Goal: Transaction & Acquisition: Purchase product/service

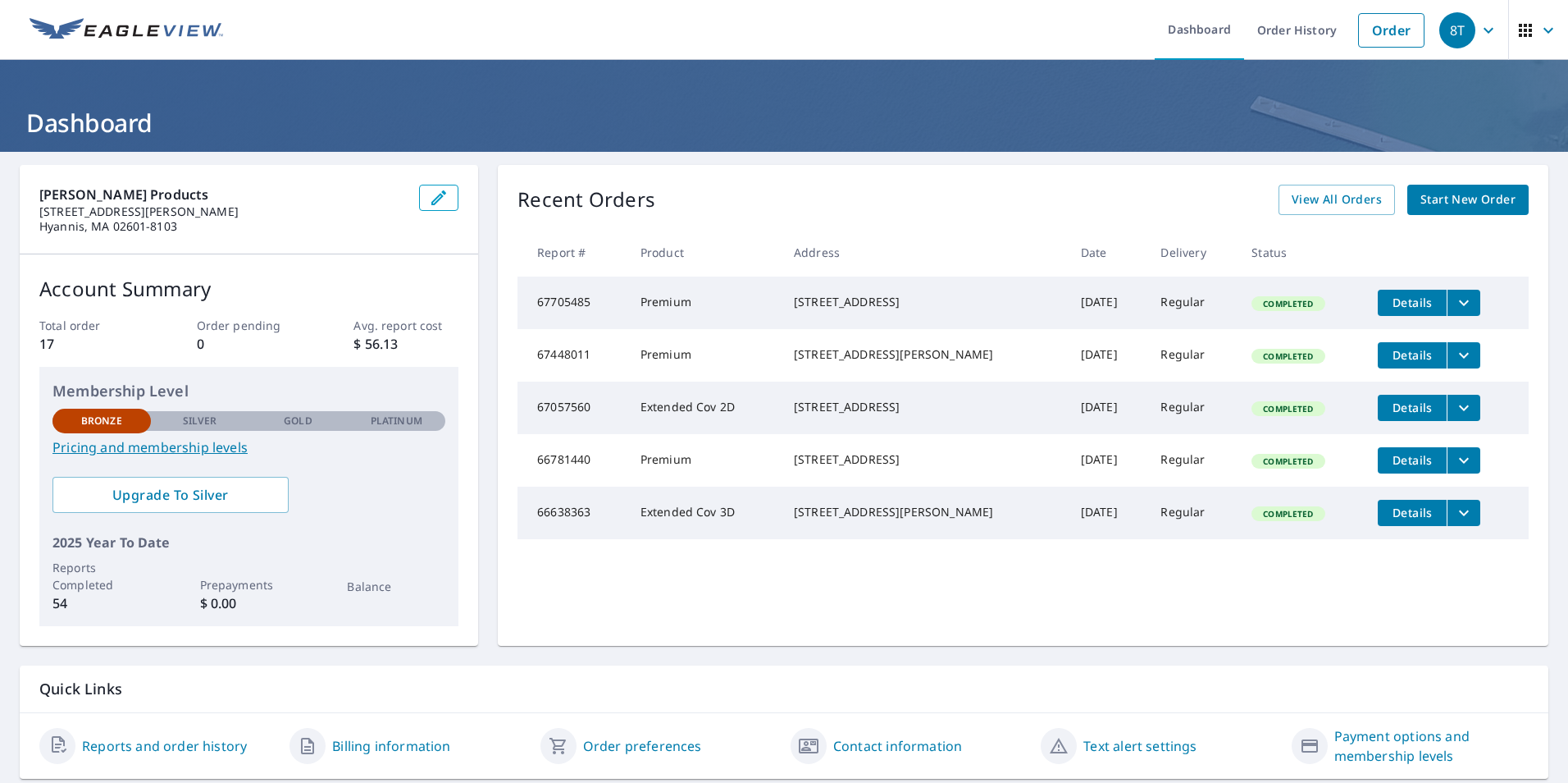
click at [1466, 201] on span "Start New Order" at bounding box center [1468, 200] width 95 height 21
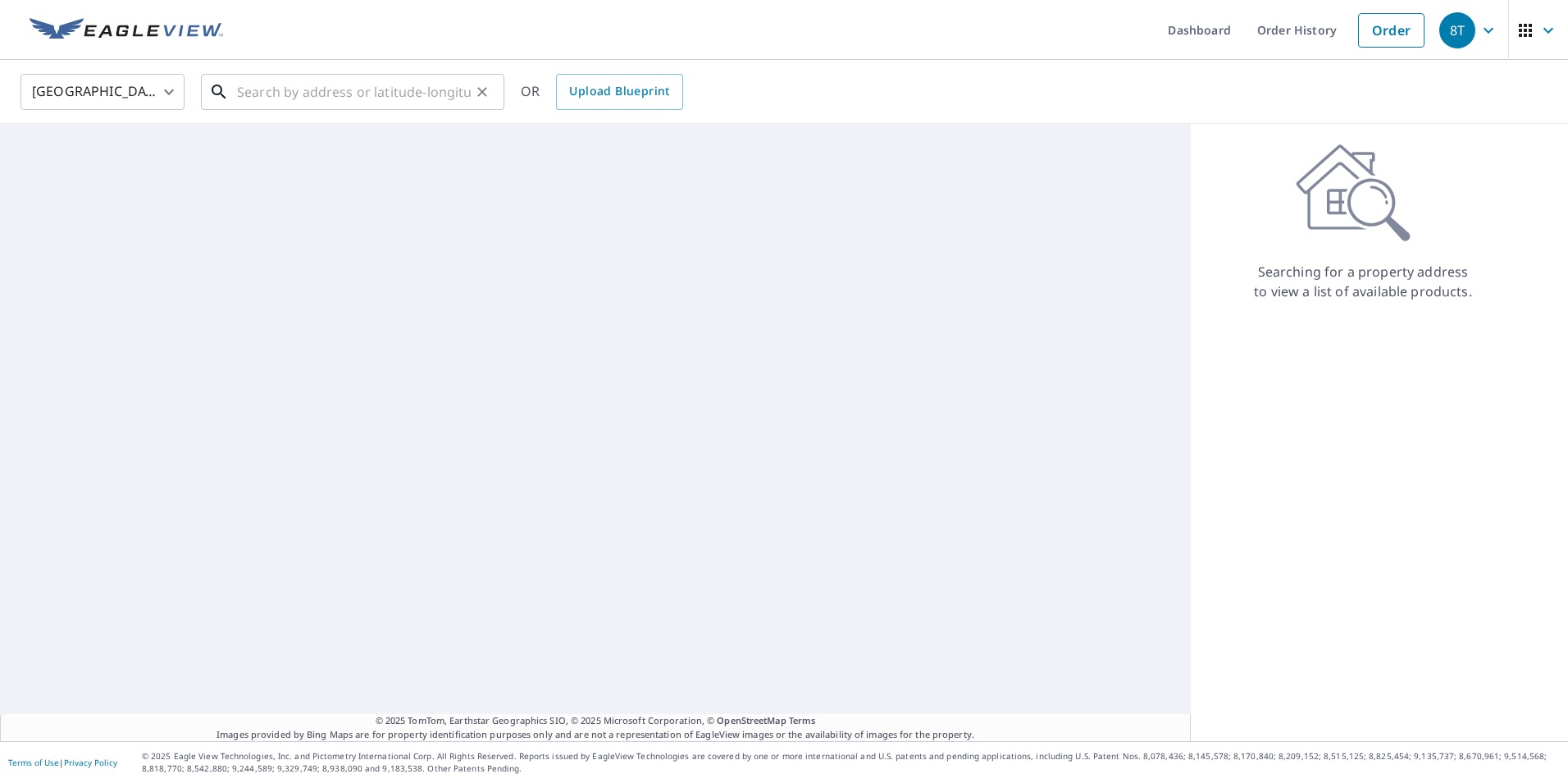
click at [308, 96] on input "text" at bounding box center [354, 92] width 234 height 46
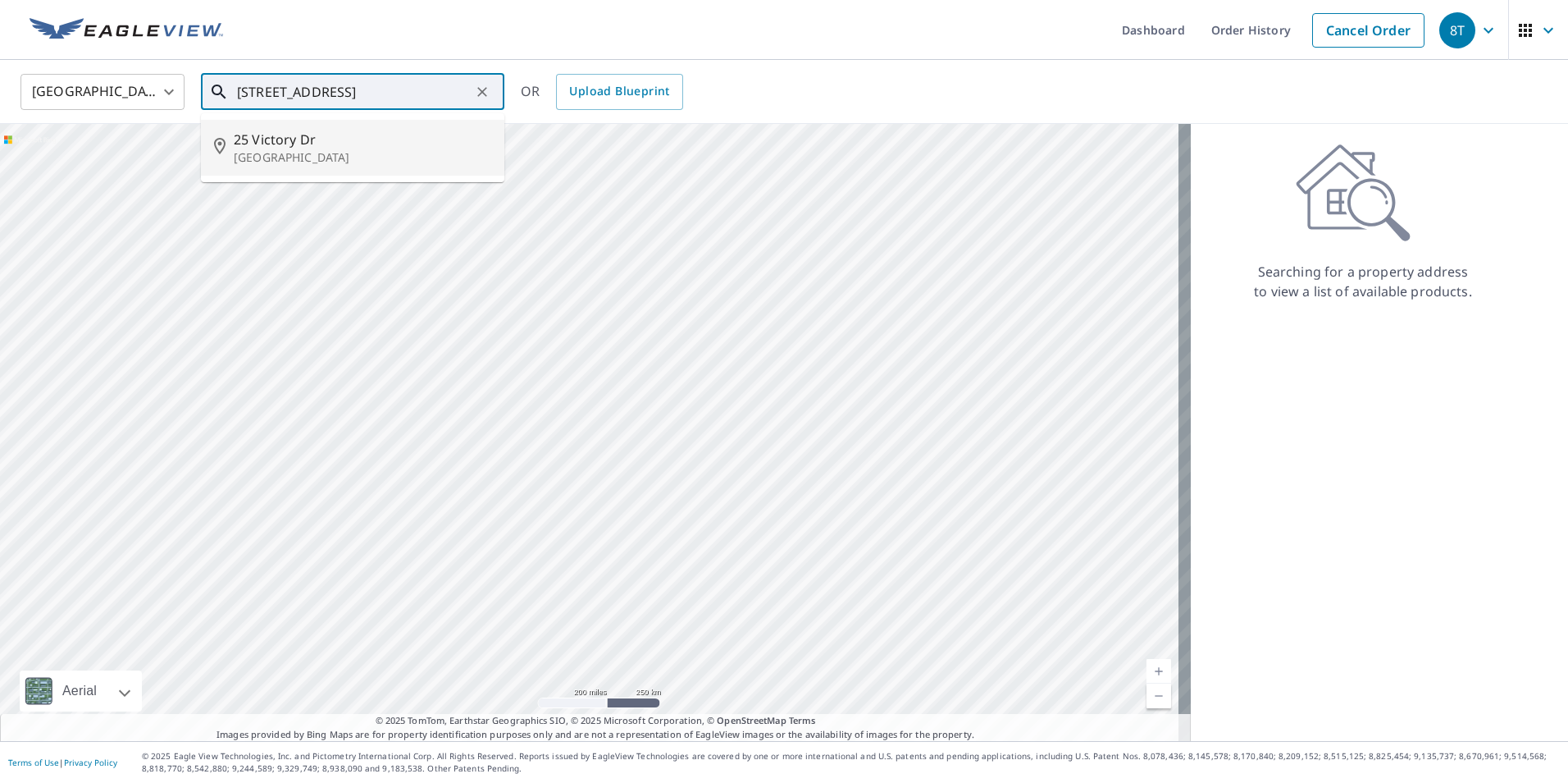
click at [306, 144] on span "25 Victory Dr" at bounding box center [362, 139] width 257 height 20
type input "[STREET_ADDRESS][PERSON_NAME]"
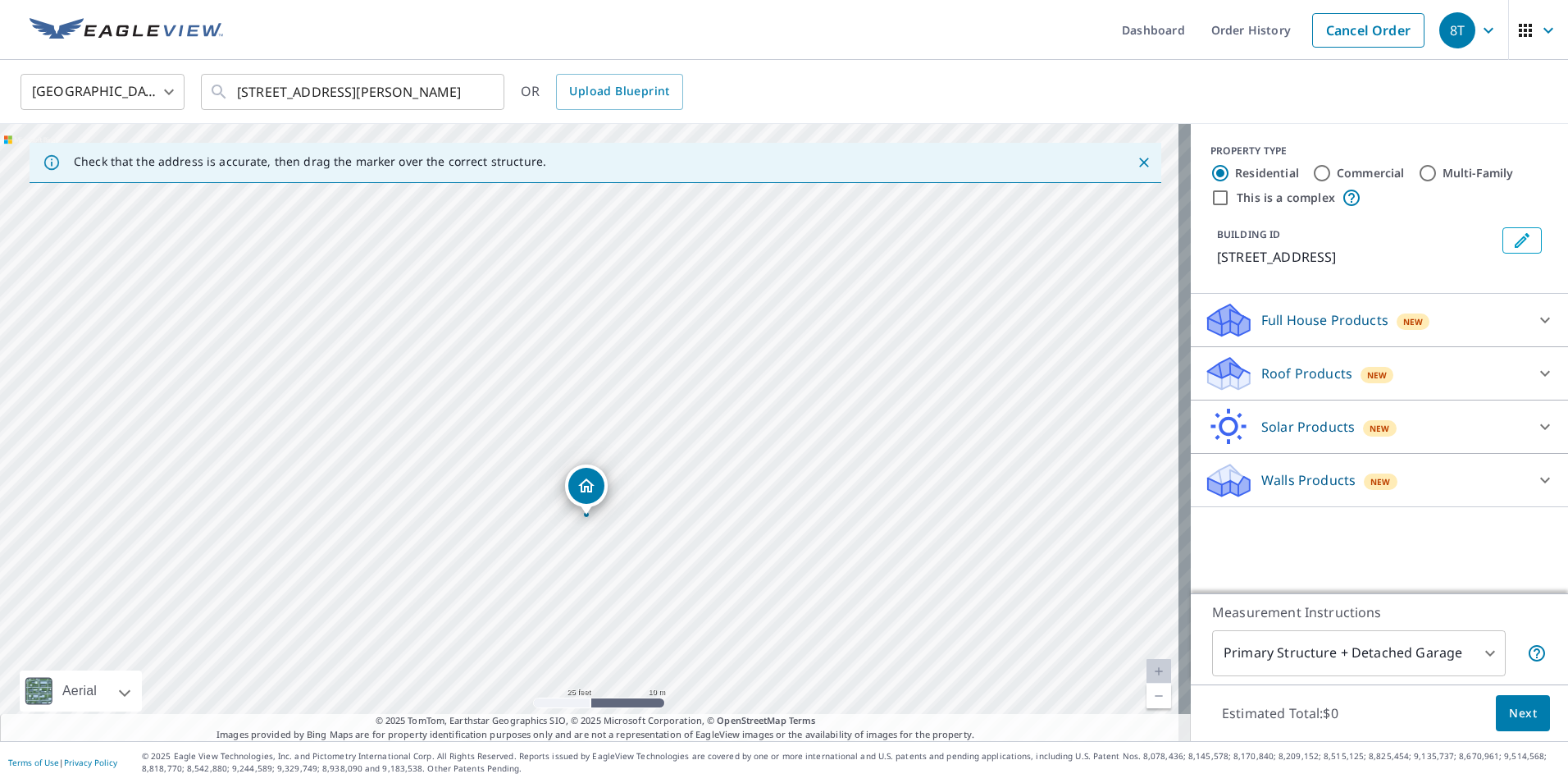
drag, startPoint x: 605, startPoint y: 517, endPoint x: 613, endPoint y: 486, distance: 32.0
click at [613, 486] on div "[STREET_ADDRESS][PERSON_NAME]" at bounding box center [596, 432] width 1191 height 617
drag, startPoint x: 608, startPoint y: 530, endPoint x: 603, endPoint y: 452, distance: 78.2
click at [603, 452] on div "[STREET_ADDRESS][PERSON_NAME]" at bounding box center [596, 432] width 1191 height 617
click at [578, 374] on icon "Dropped pin, building 1, Residential property, 25 Victory Dr Harwich Port, MA 0…" at bounding box center [581, 370] width 20 height 20
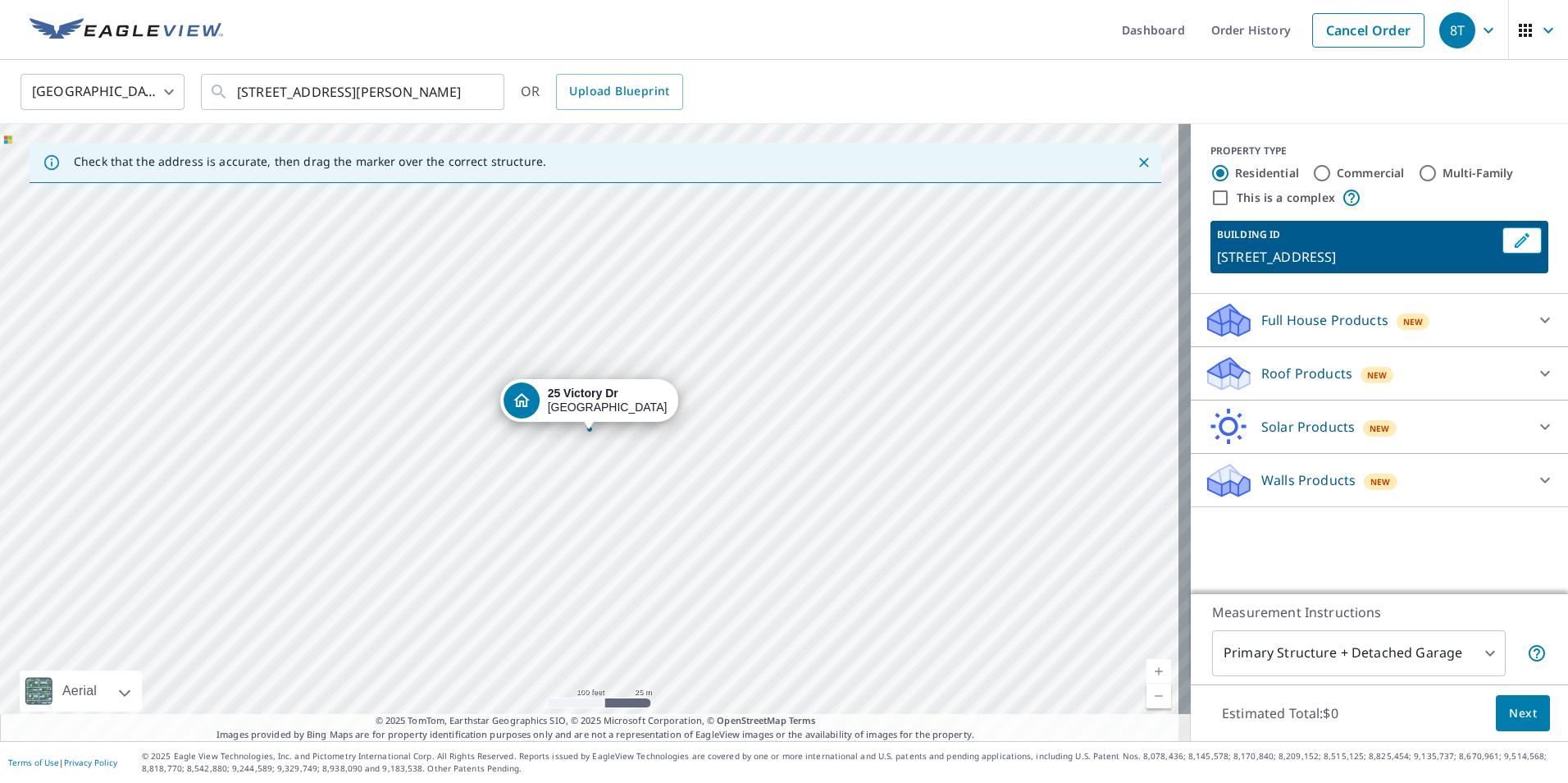
click at [1314, 378] on p "Roof Products" at bounding box center [1306, 373] width 91 height 20
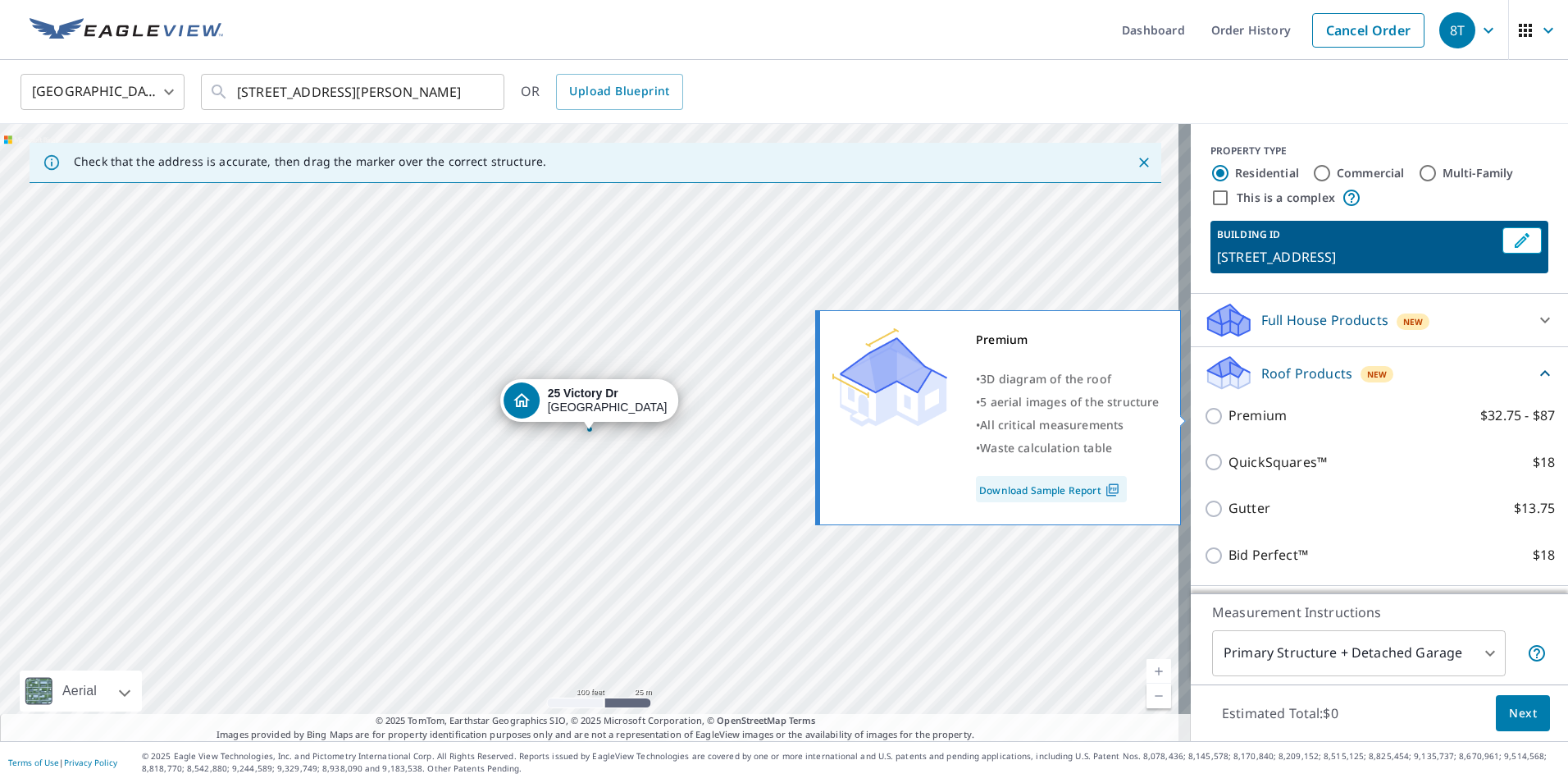
click at [1204, 416] on input "Premium $32.75 - $87" at bounding box center [1216, 415] width 24 height 20
checkbox input "true"
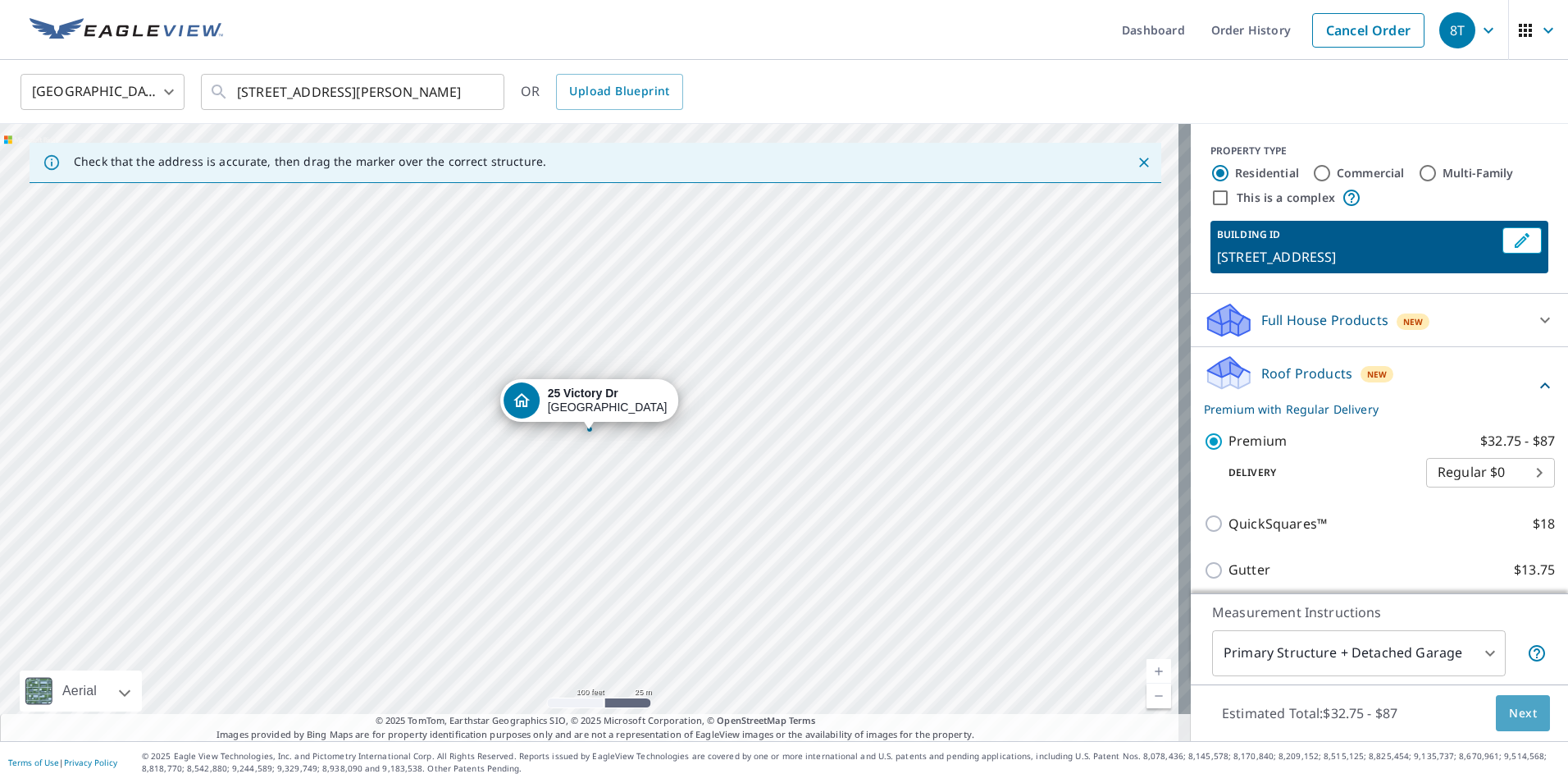
click at [1509, 703] on span "Next" at bounding box center [1523, 714] width 28 height 21
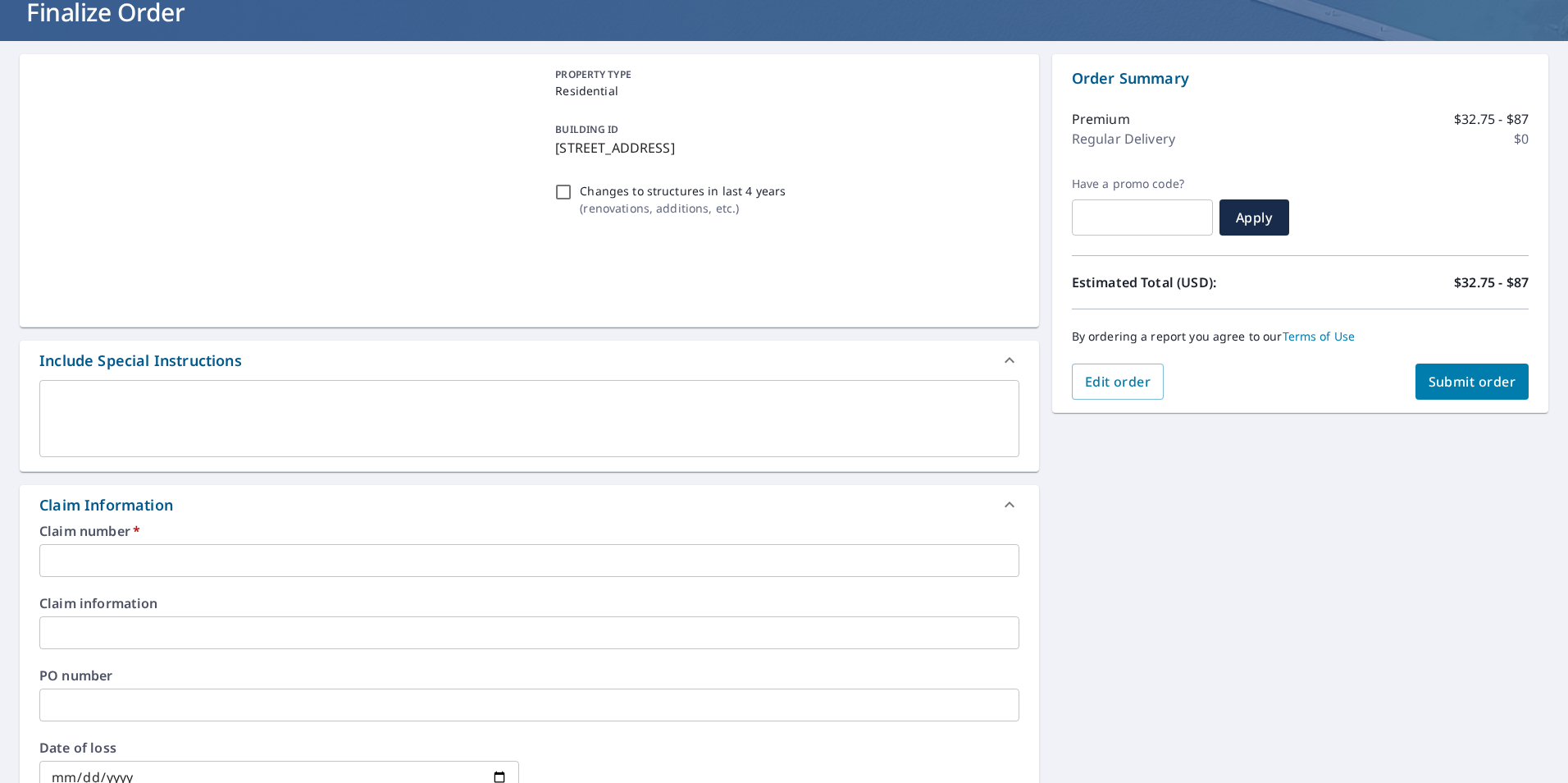
scroll to position [82, 0]
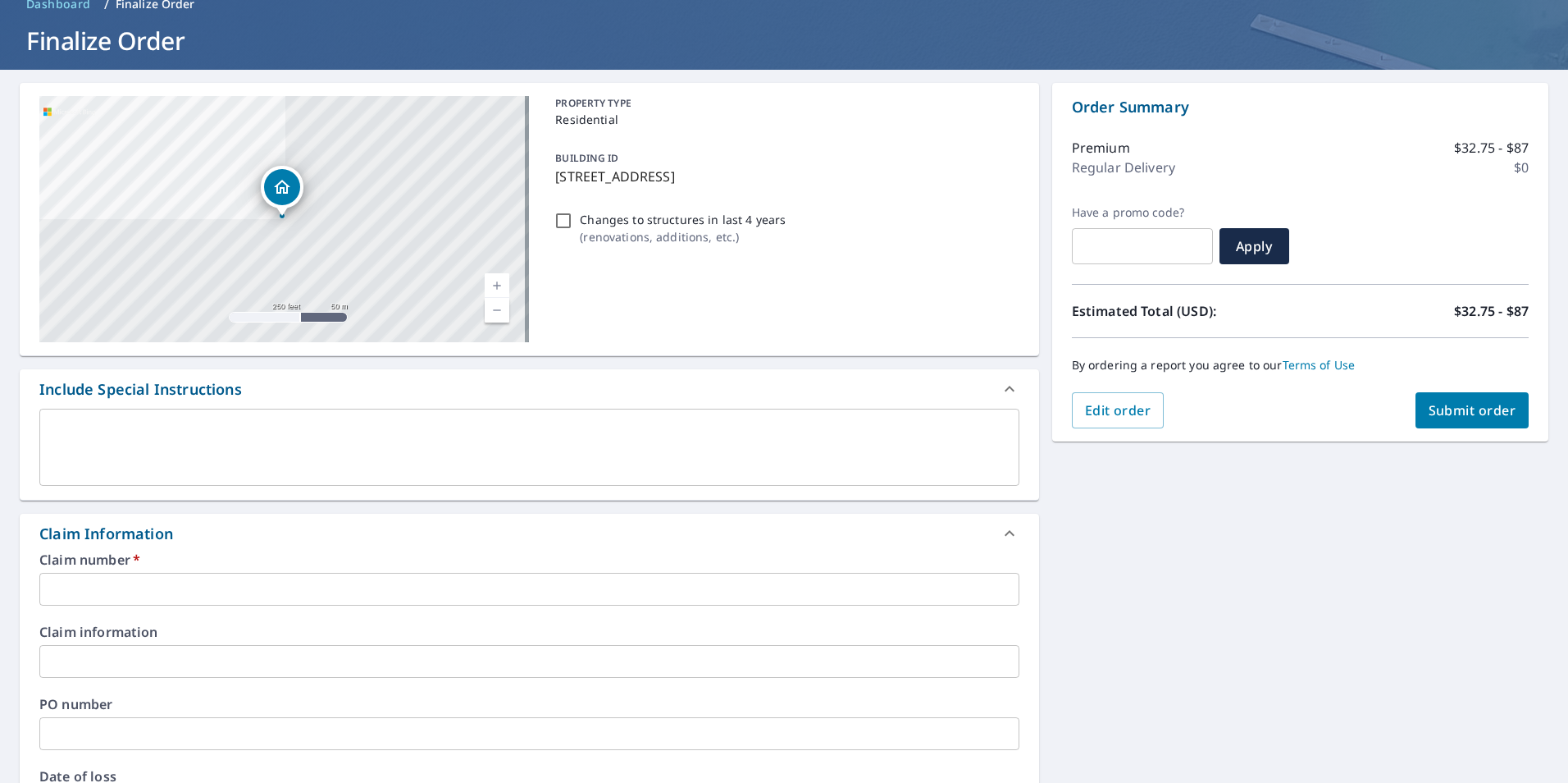
click at [171, 578] on input "text" at bounding box center [529, 588] width 980 height 33
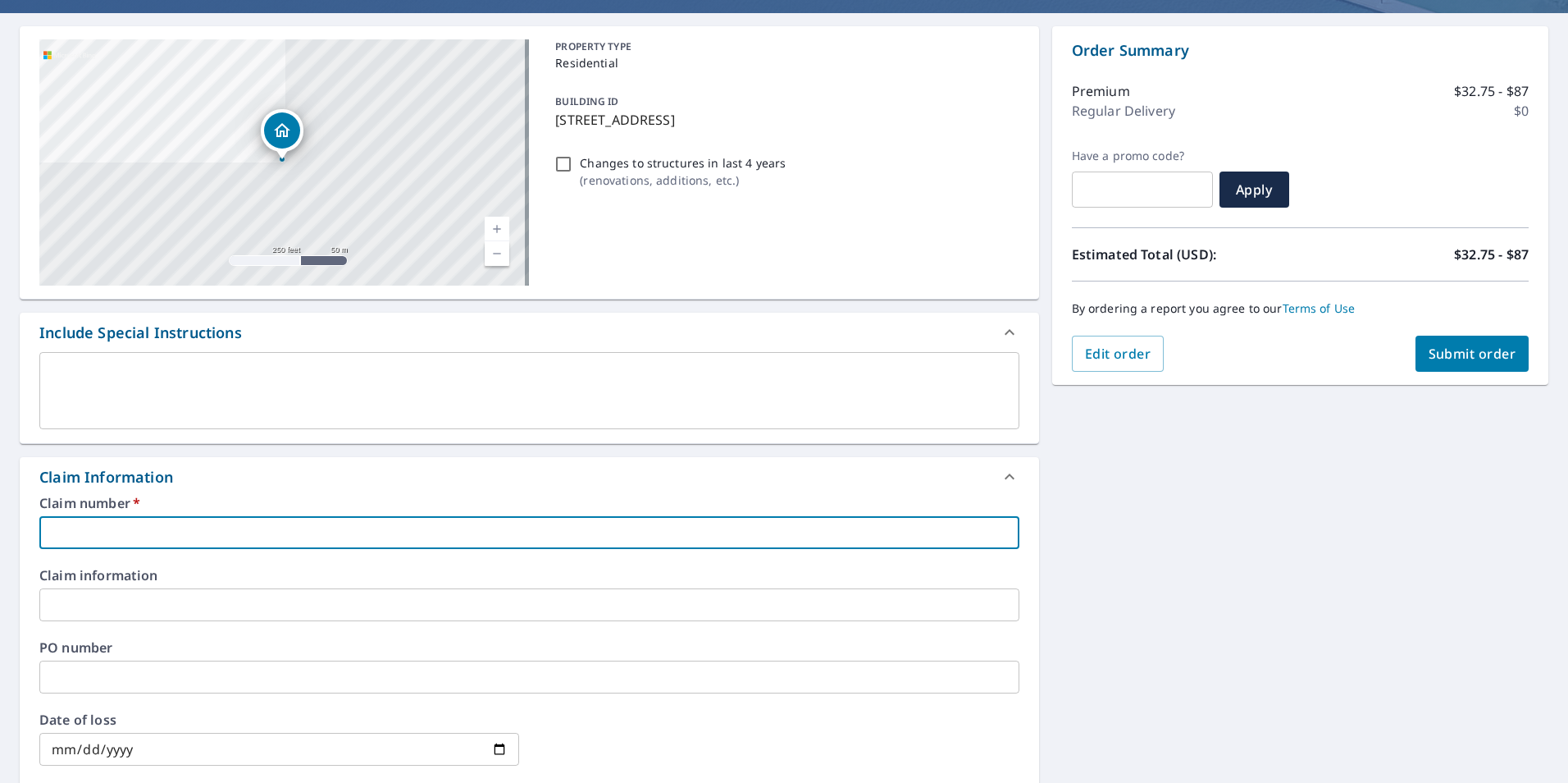
scroll to position [164, 0]
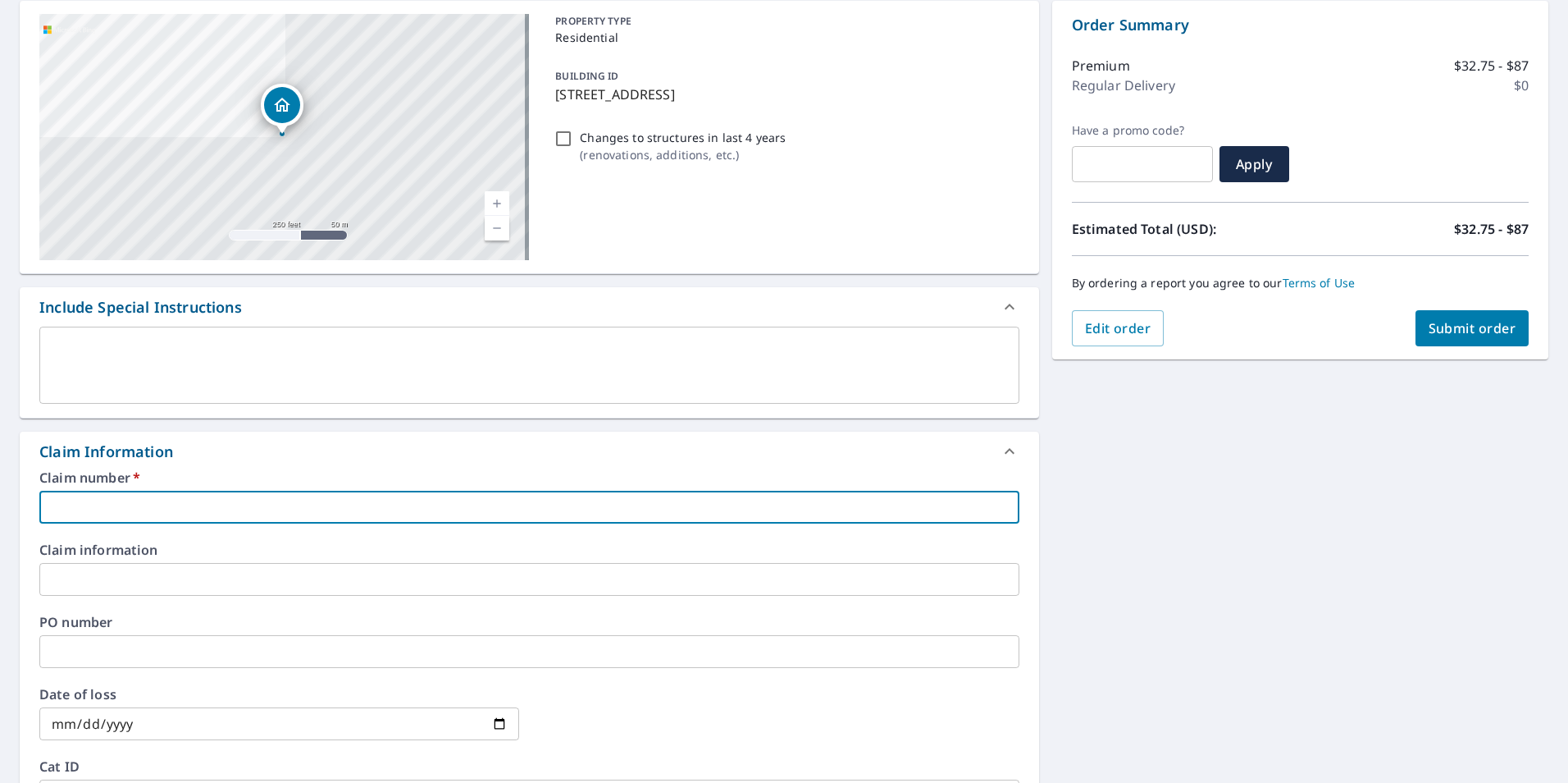
click at [107, 499] on input "text" at bounding box center [529, 507] width 980 height 33
type input "H"
checkbox input "true"
type input "HO"
checkbox input "true"
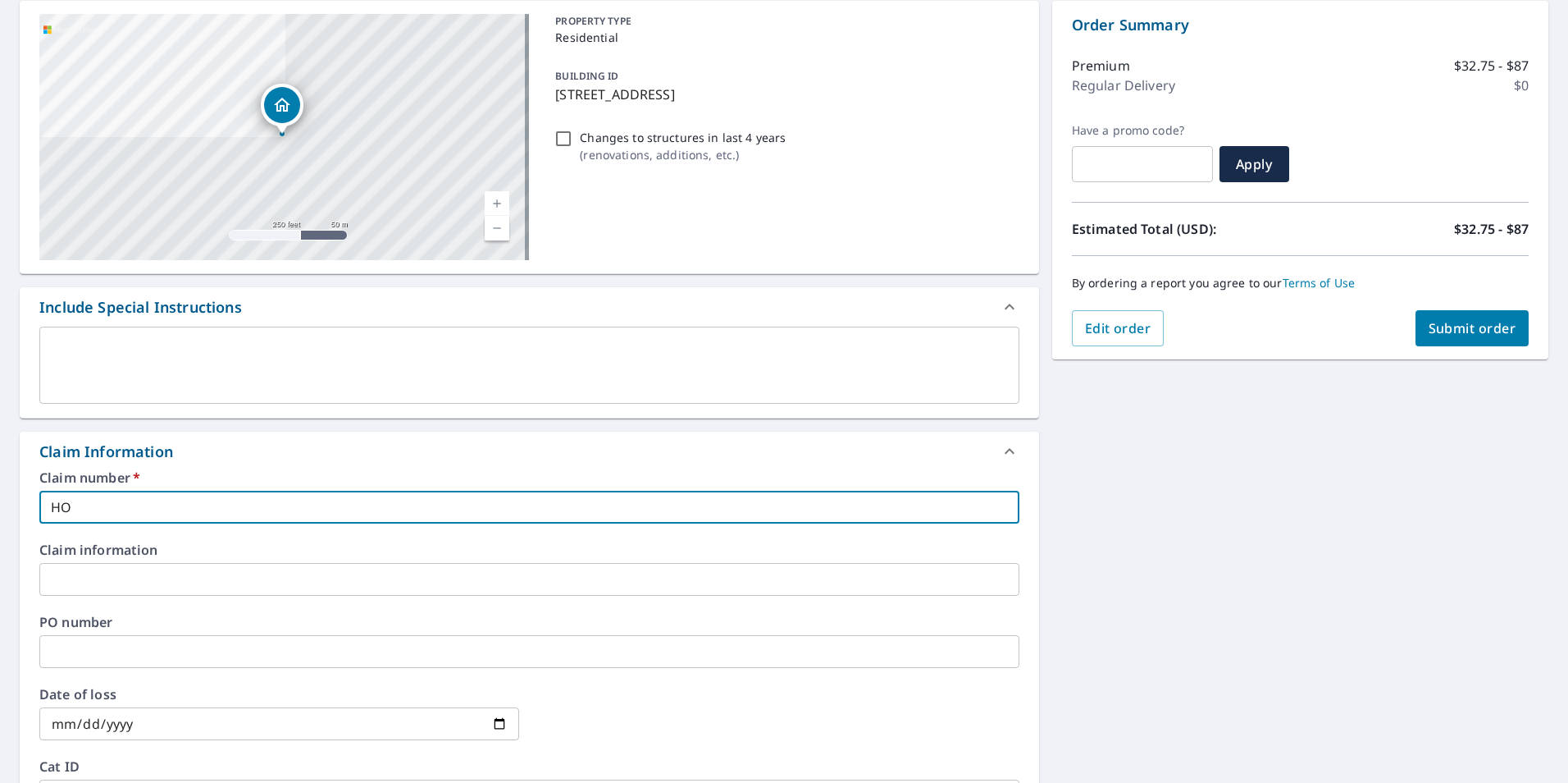
type input "HOL"
checkbox input "true"
type input "[PERSON_NAME]"
checkbox input "true"
type input "HOLKI"
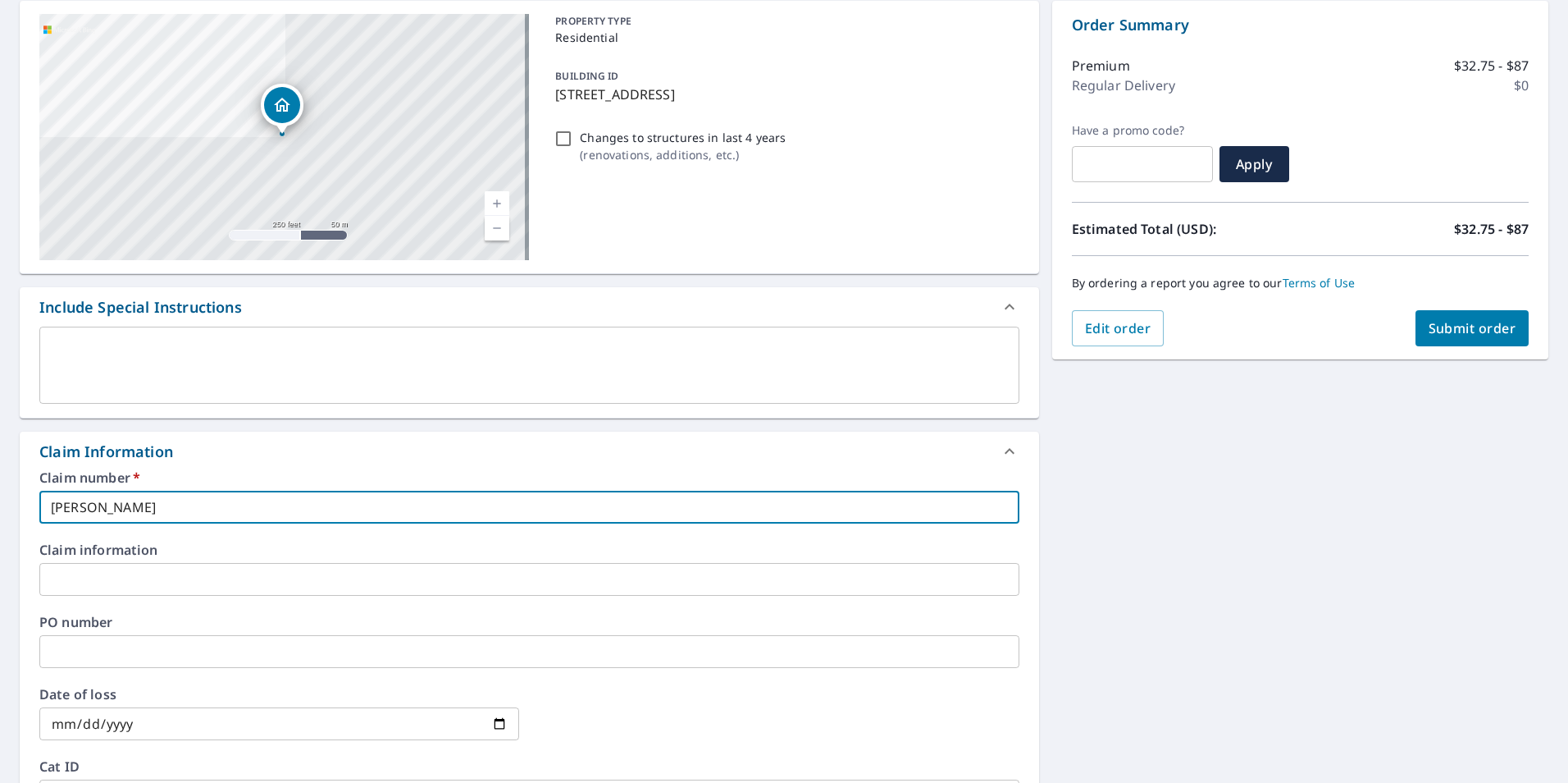
checkbox input "true"
type input "HOLKIT"
checkbox input "true"
type input "HOLKIT"
checkbox input "true"
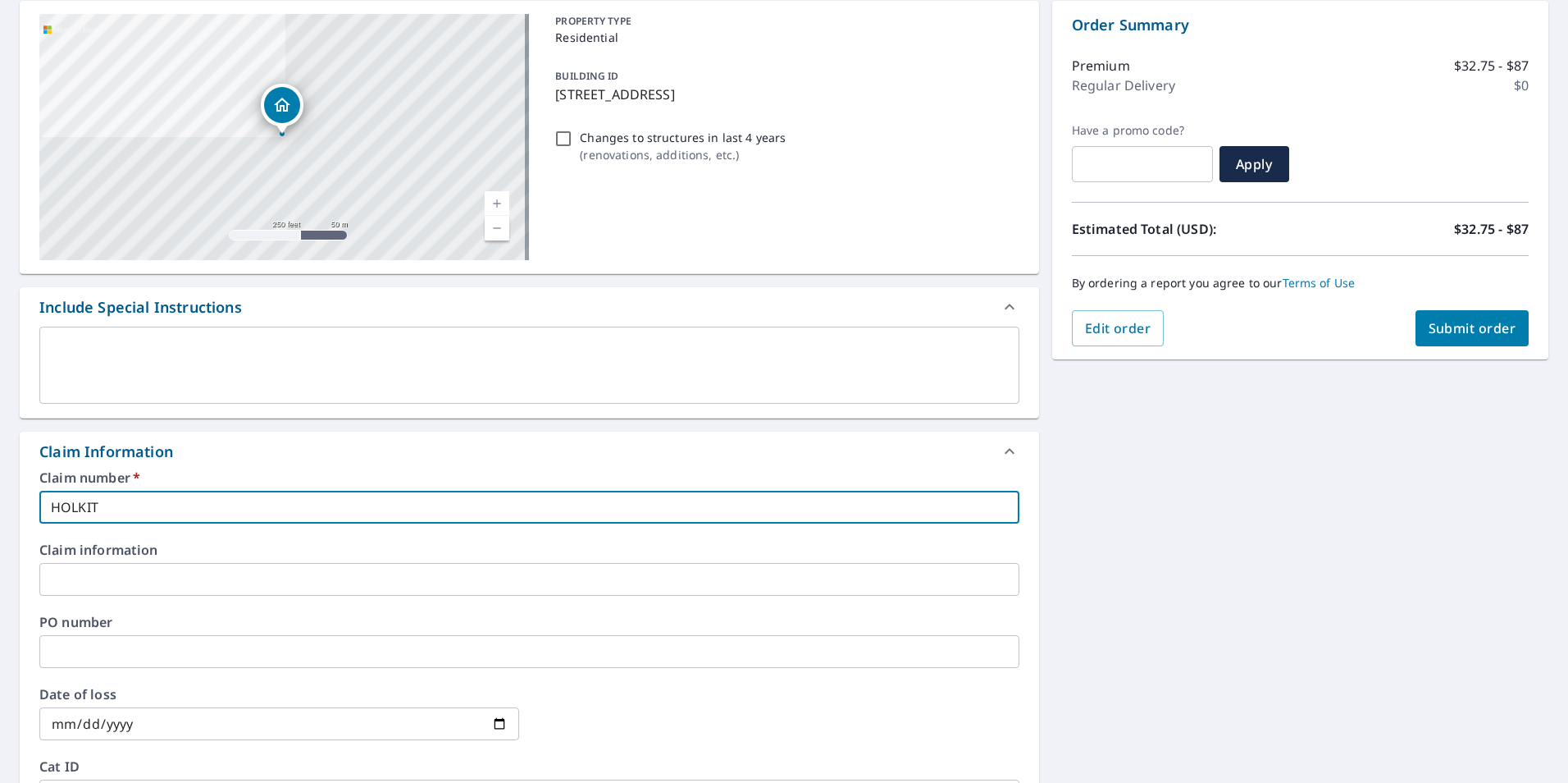
type input "HOLKIT S"
checkbox input "true"
type input "HOLKIT SH"
checkbox input "true"
type input "HOLKIT SHI"
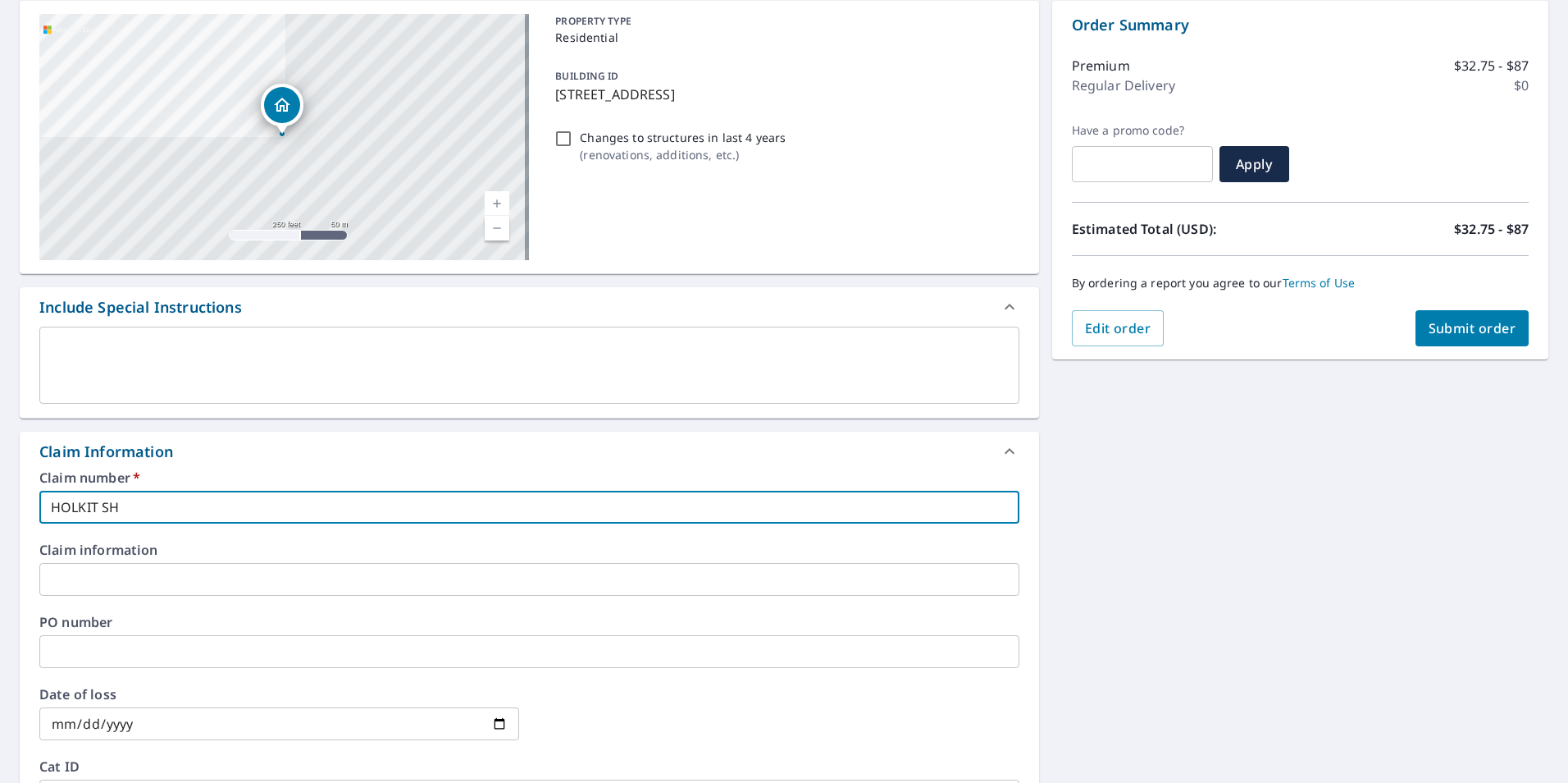
checkbox input "true"
type input "HOLKIT SHIP"
checkbox input "true"
type input "HOLKIT SHI"
checkbox input "true"
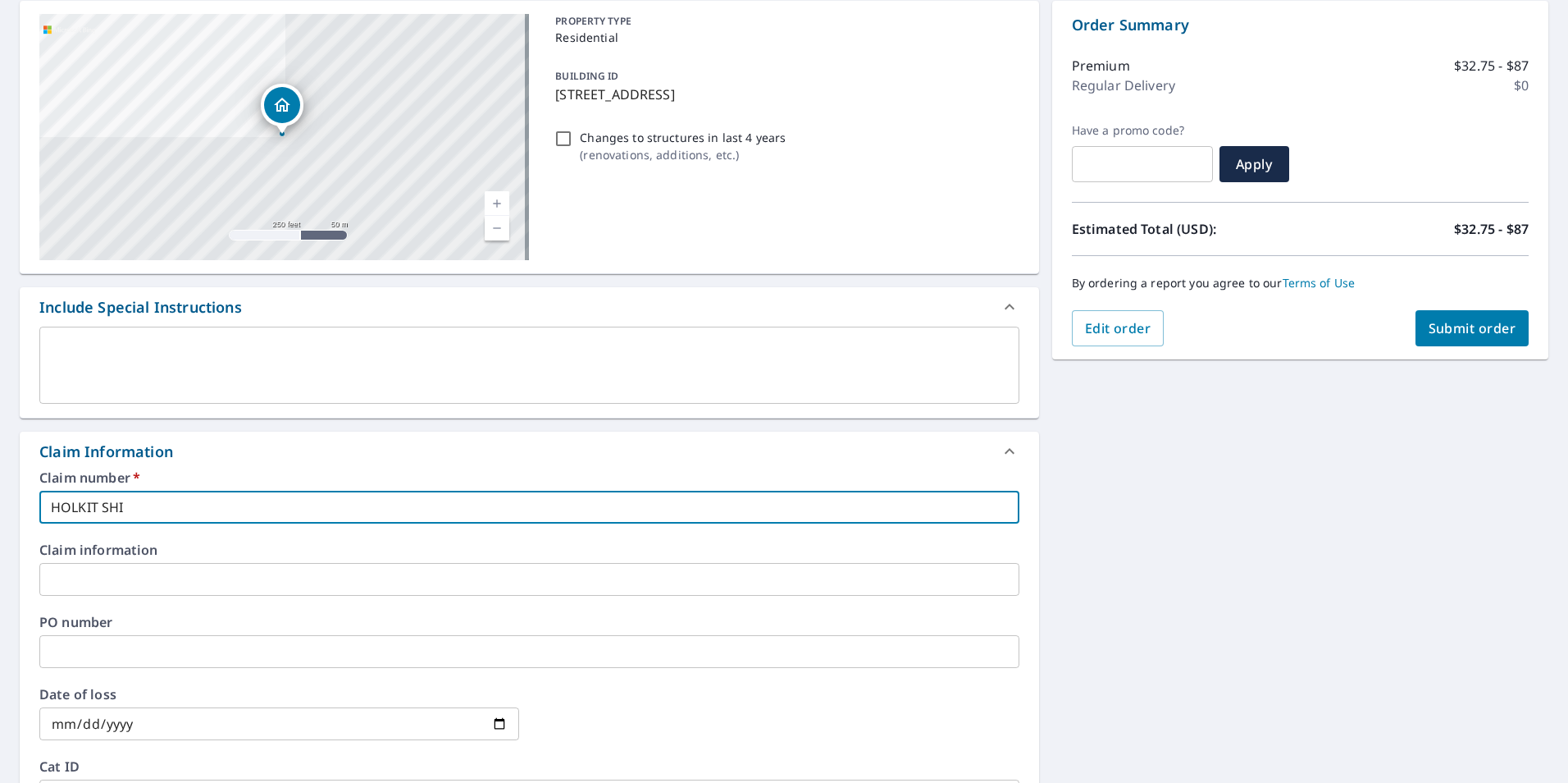
type input "HOLKIT SH"
checkbox input "true"
type input "HOLKIT S"
checkbox input "true"
type input "HOLKIT Sh"
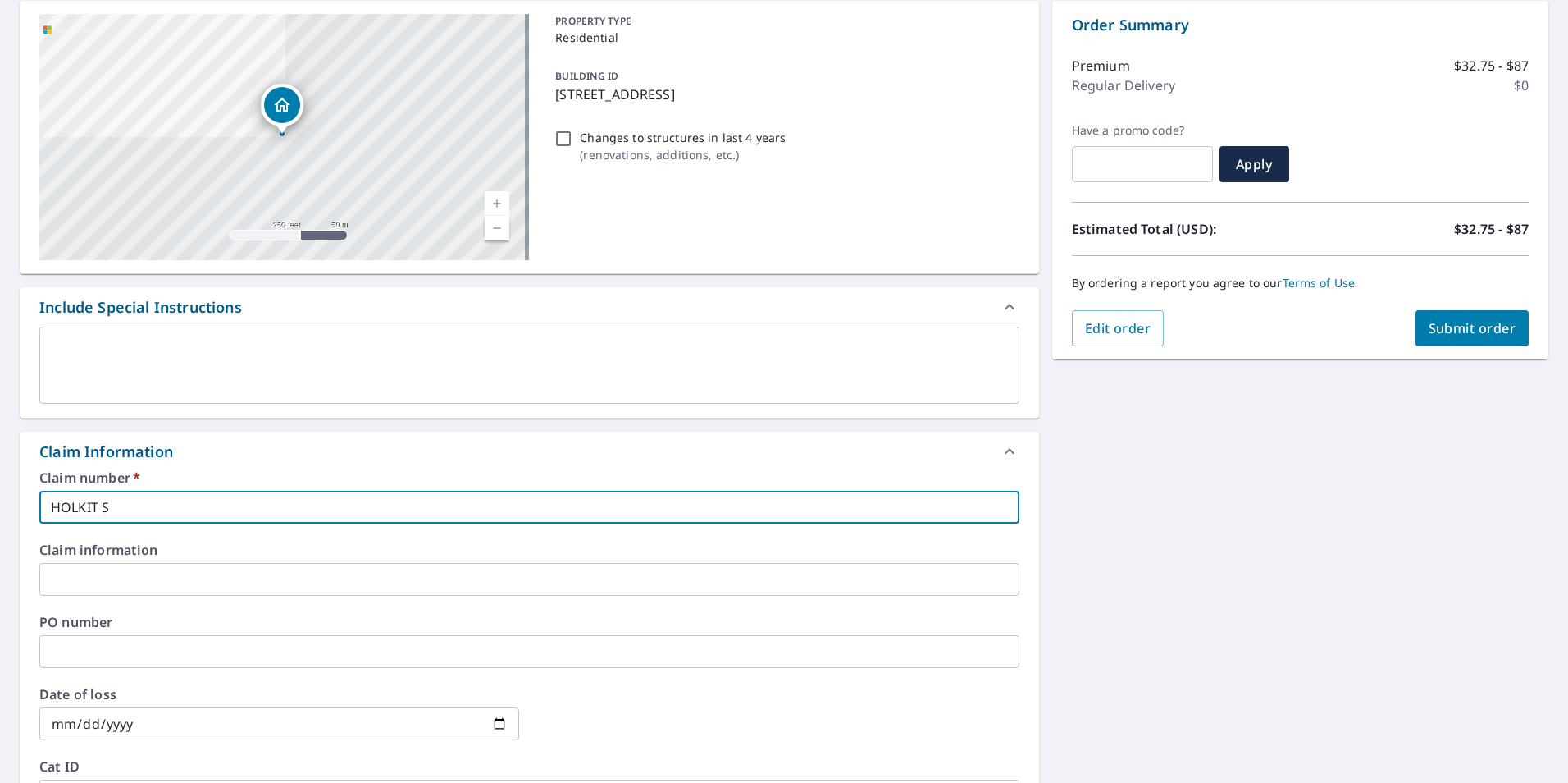
checkbox input "true"
type input "HOLKIT Shi"
checkbox input "true"
type input "HOLKIT Ship"
checkbox input "true"
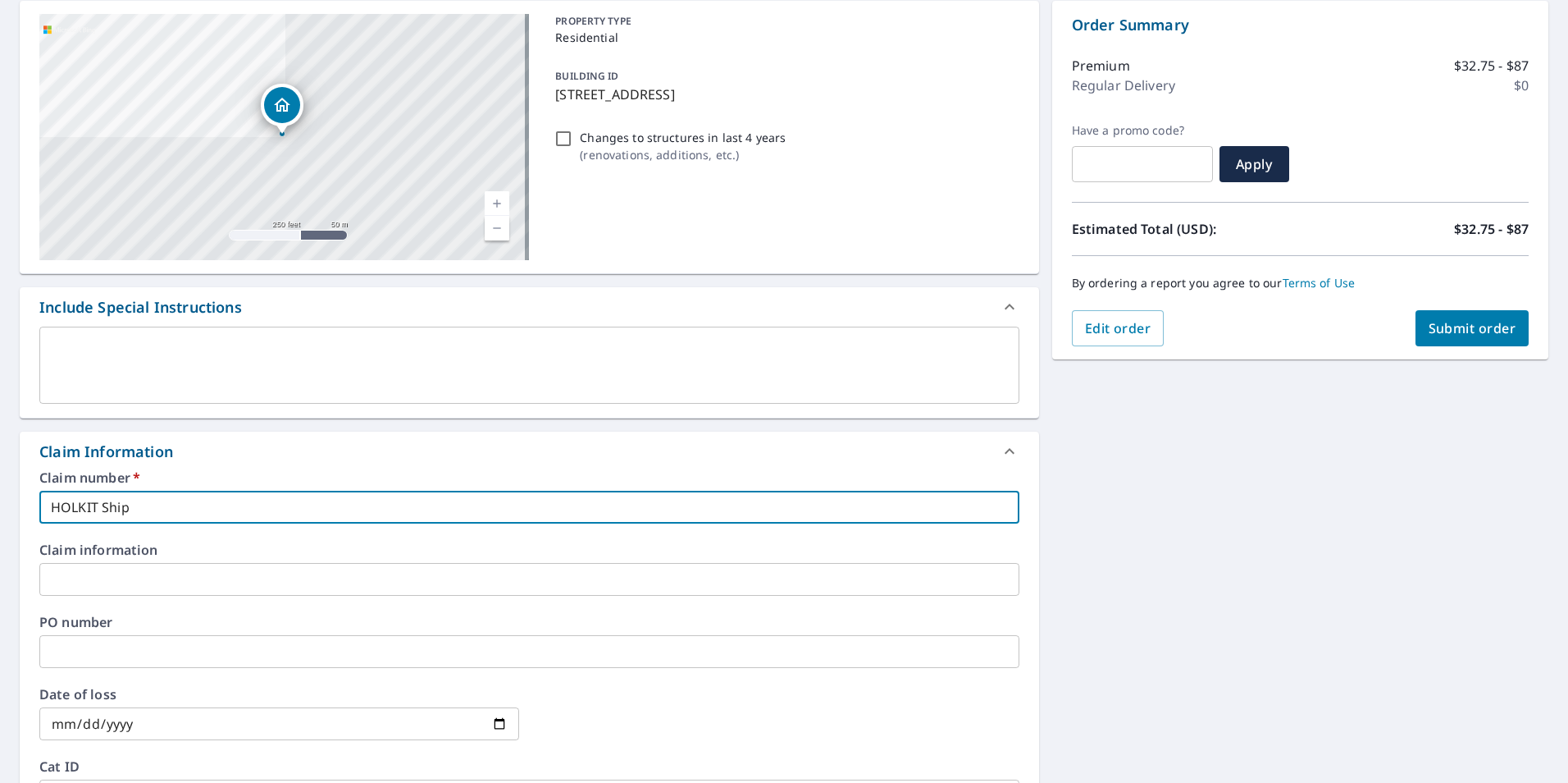
type input "HOLKIT Ship"
checkbox input "true"
type input "HOLKIT Ship"
checkbox input "true"
type input "HOLKIT Shi"
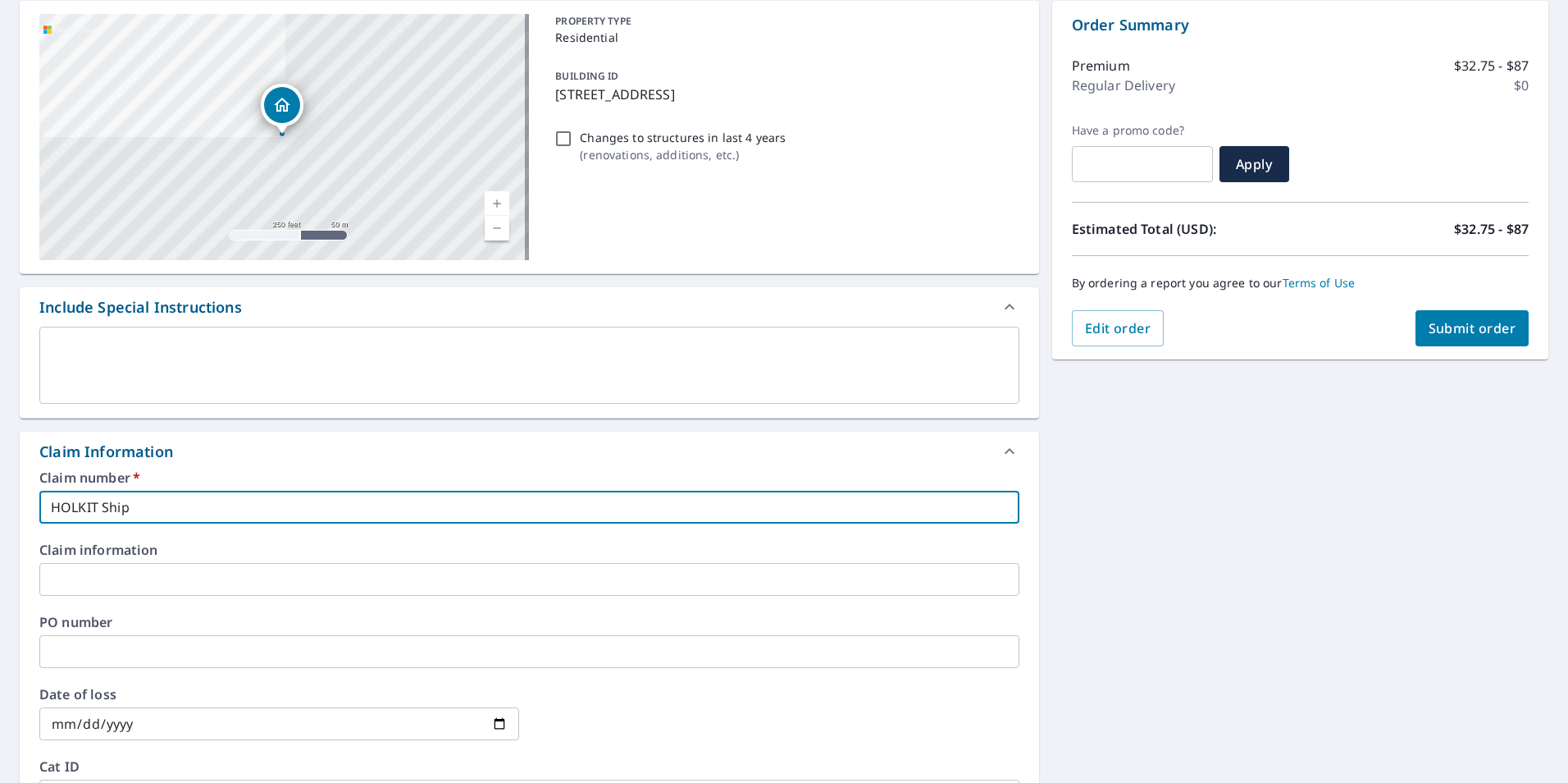
checkbox input "true"
type input "HOLKIT Ship"
checkbox input "true"
type input "HOLKIT Ship"
checkbox input "true"
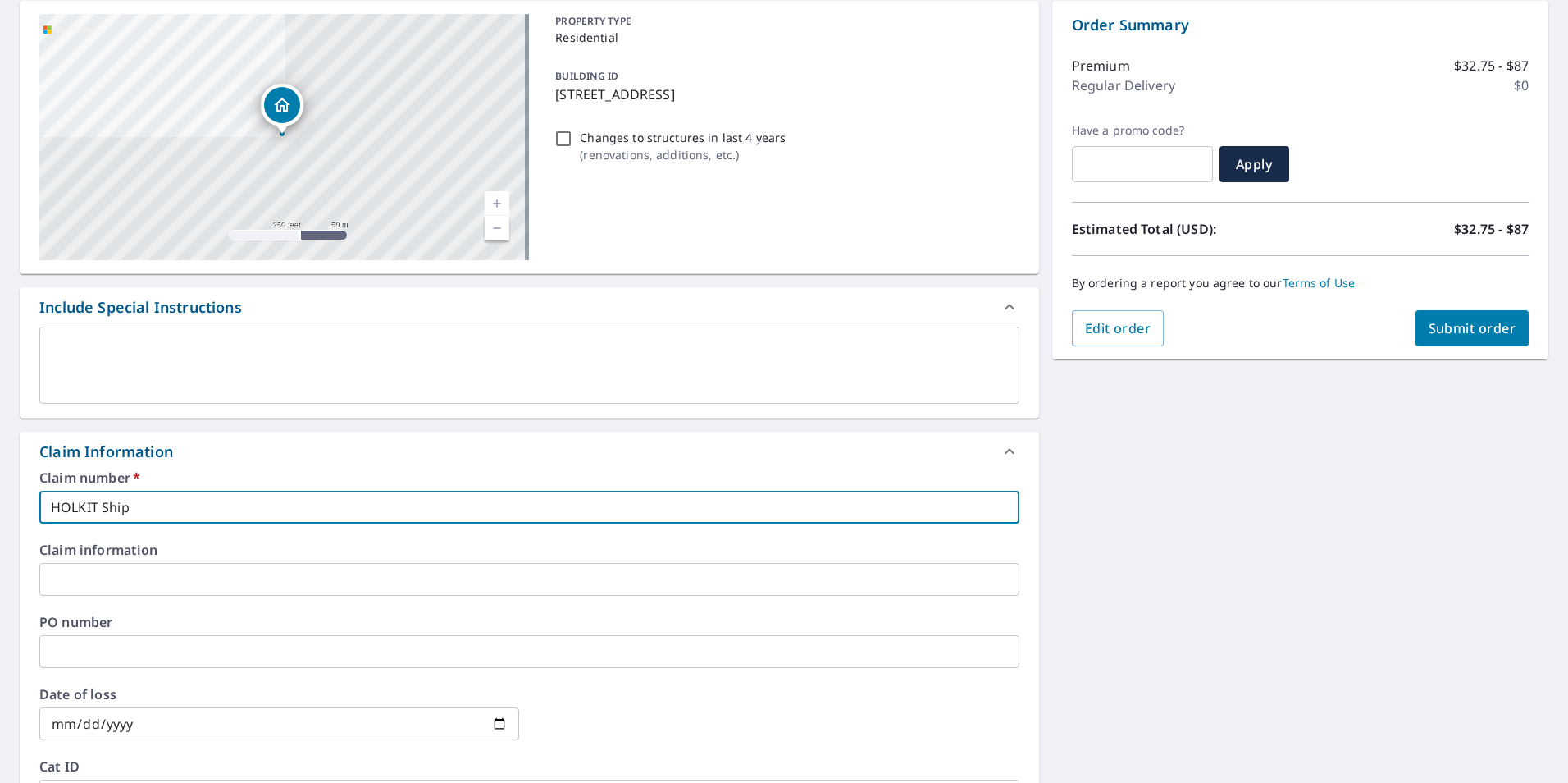
type input "HOLKIT Ship t"
checkbox input "true"
type input "HOLKIT Ship to"
checkbox input "true"
type input "HOLKIT Ship to"
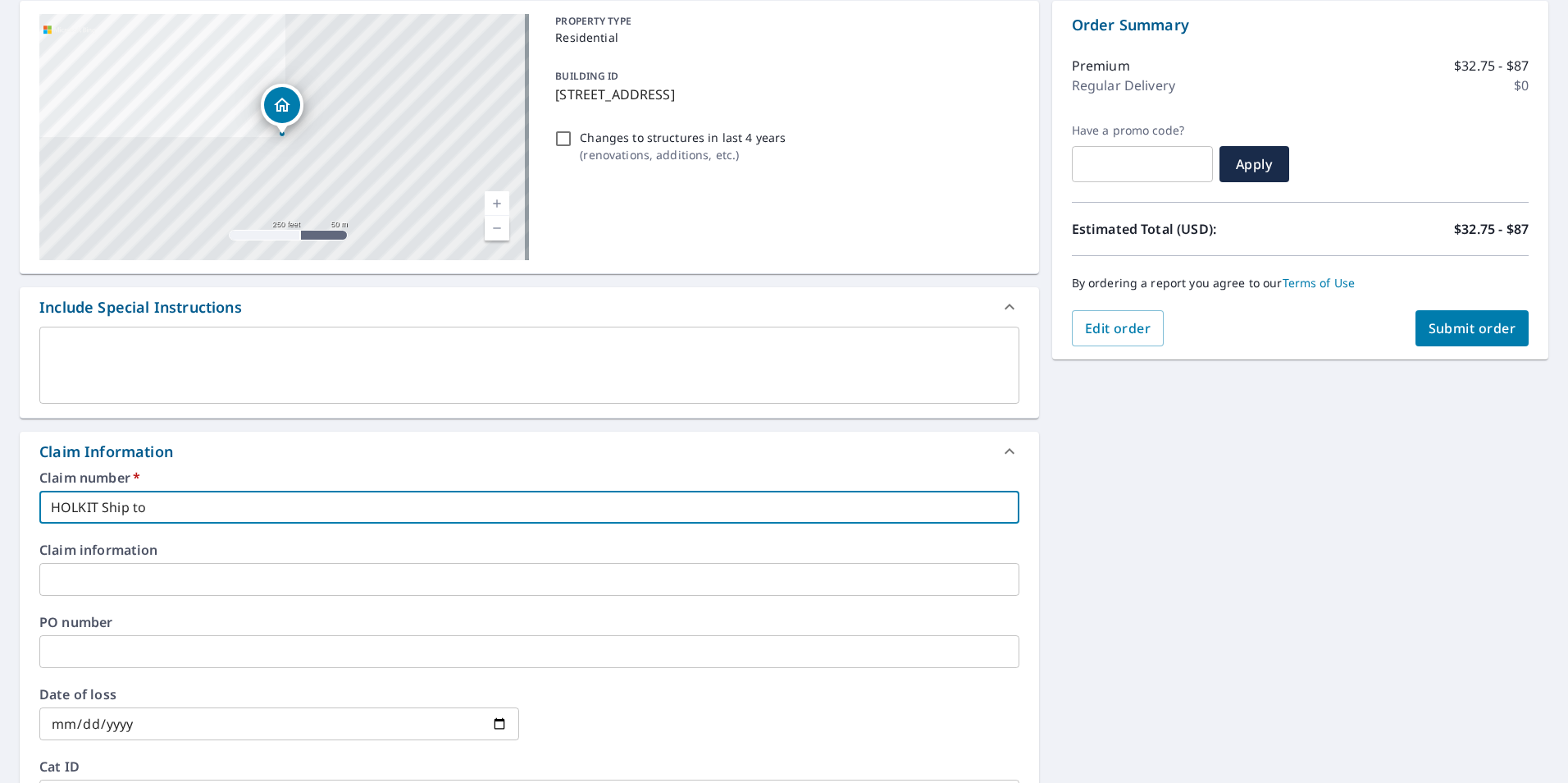
checkbox input "true"
type input "HOLKIT Ship to 3"
checkbox input "true"
type input "HOLKIT Ship to 33"
checkbox input "true"
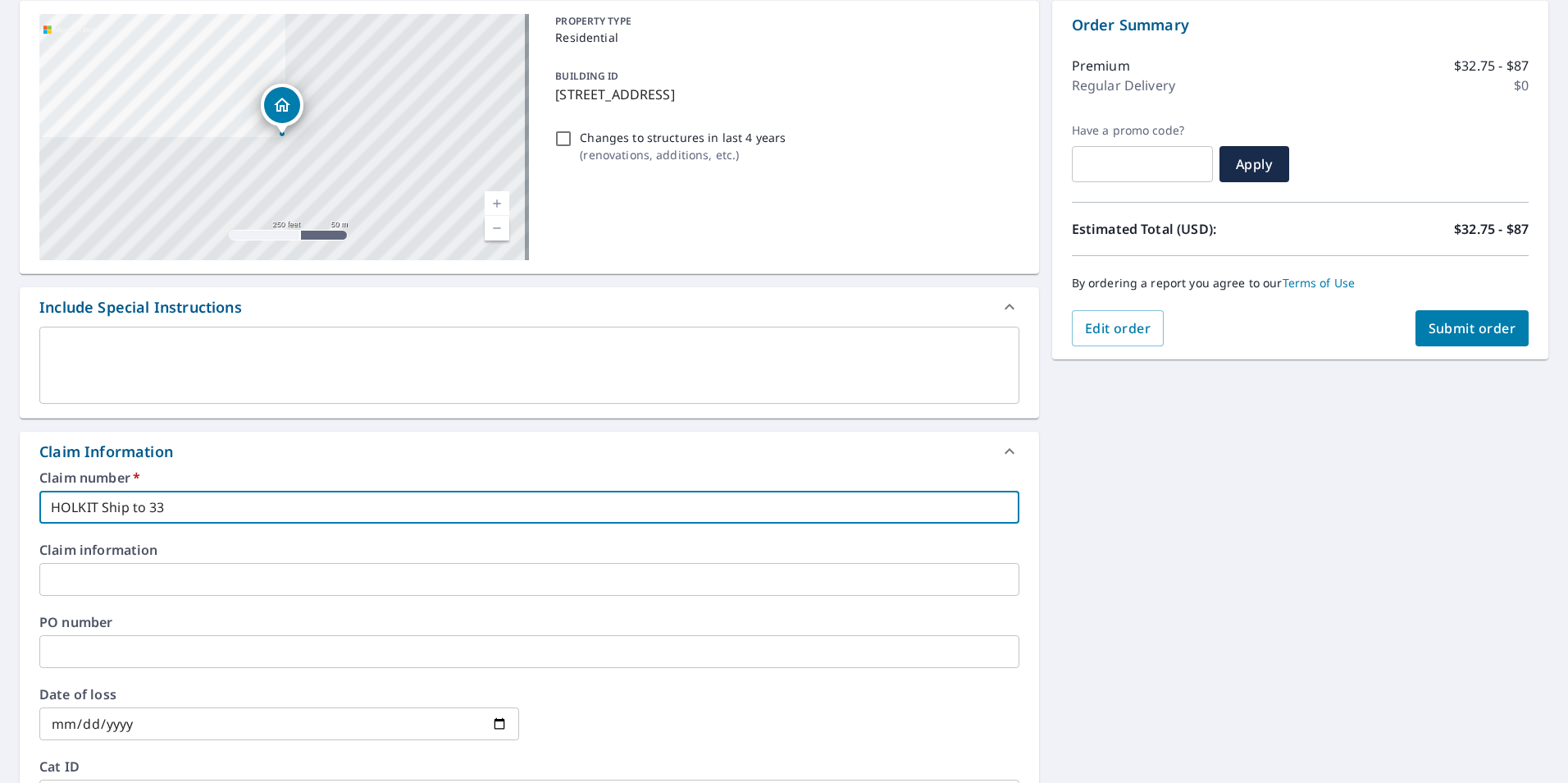
type input "HOLKIT Ship to 333"
checkbox input "true"
type input "HOLKIT Ship to 333"
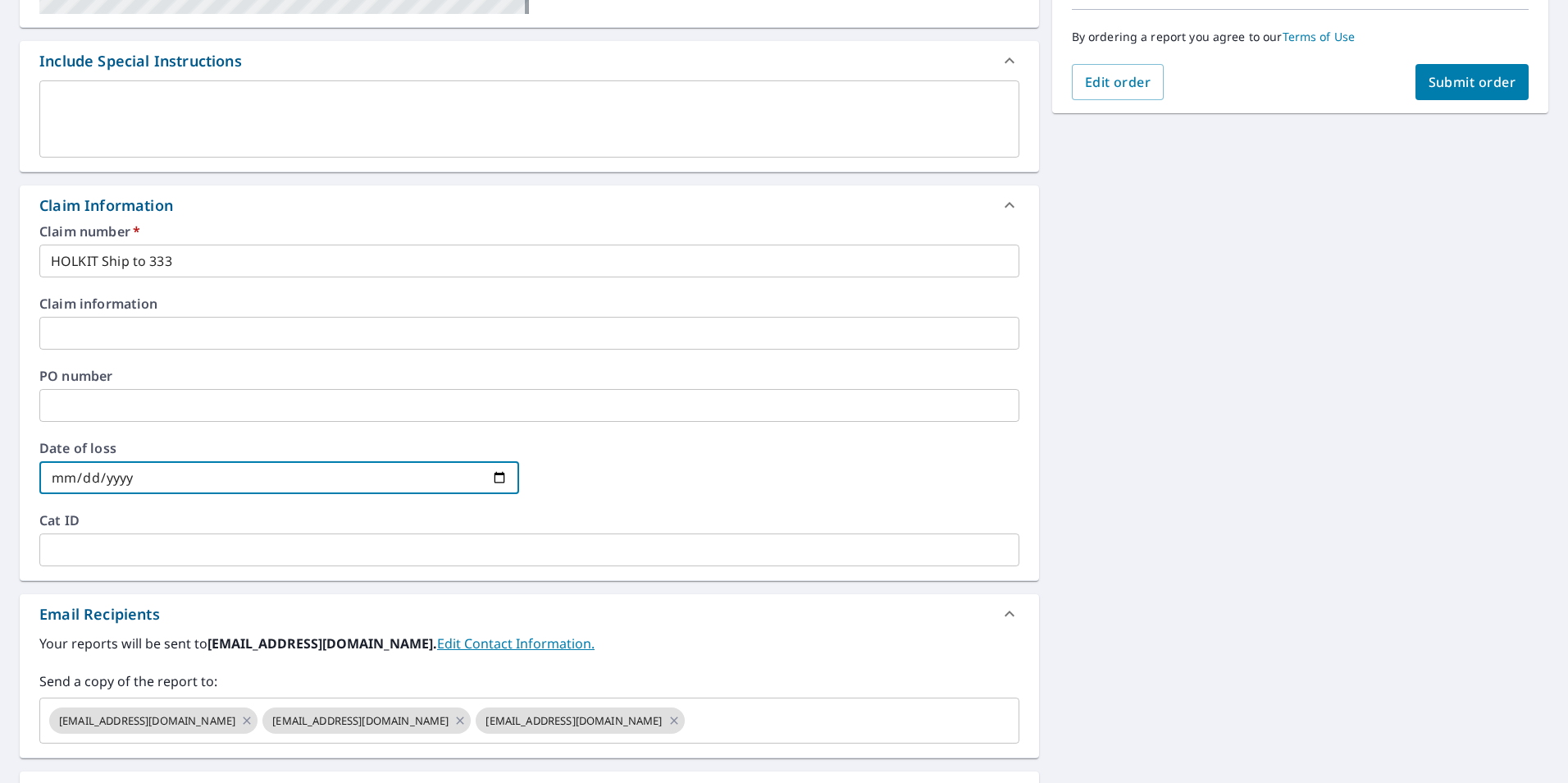
scroll to position [492, 0]
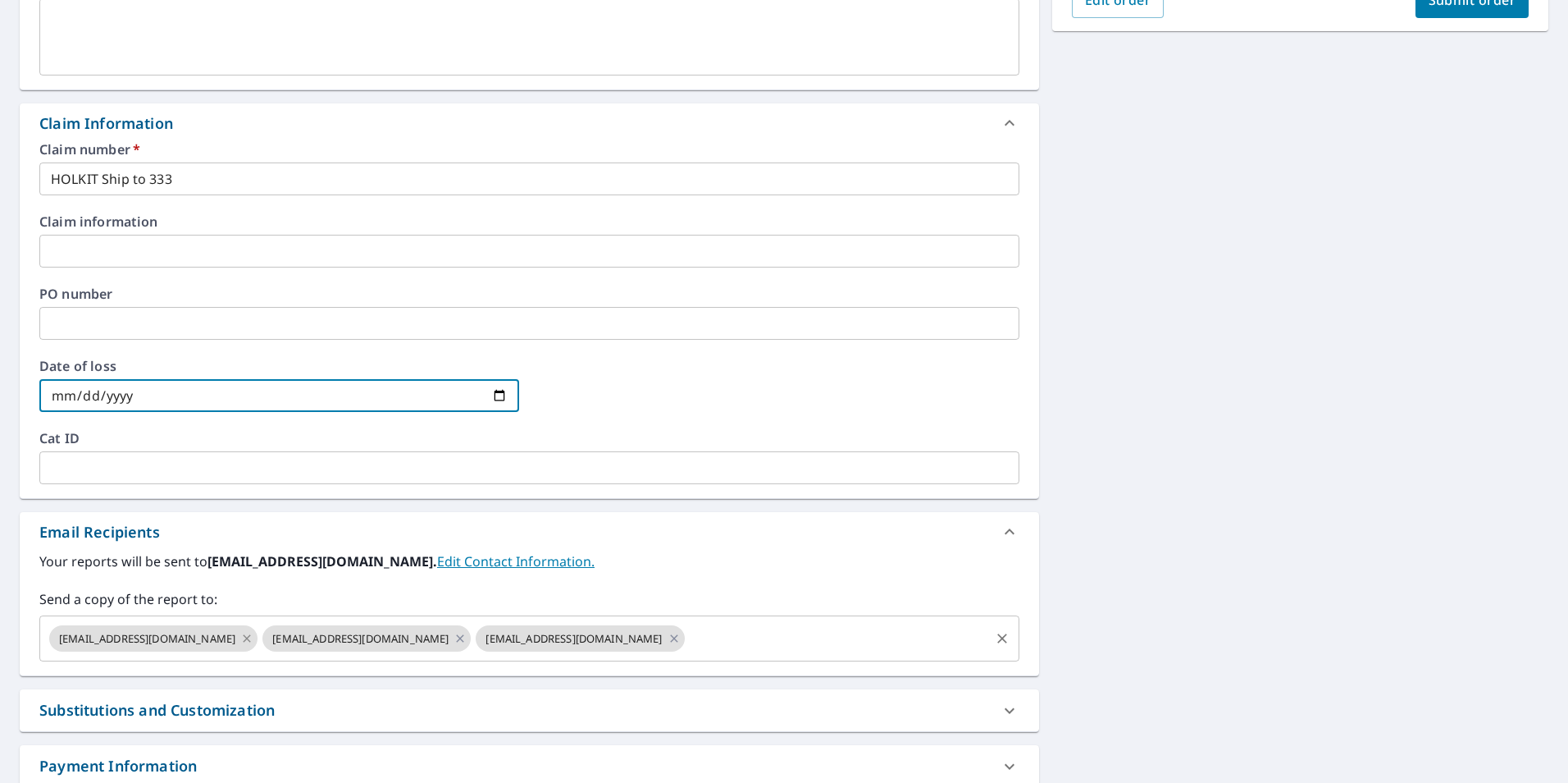
click at [240, 632] on icon at bounding box center [247, 638] width 13 height 18
click at [204, 632] on span "[EMAIL_ADDRESS][DOMAIN_NAME]" at bounding box center [148, 639] width 196 height 16
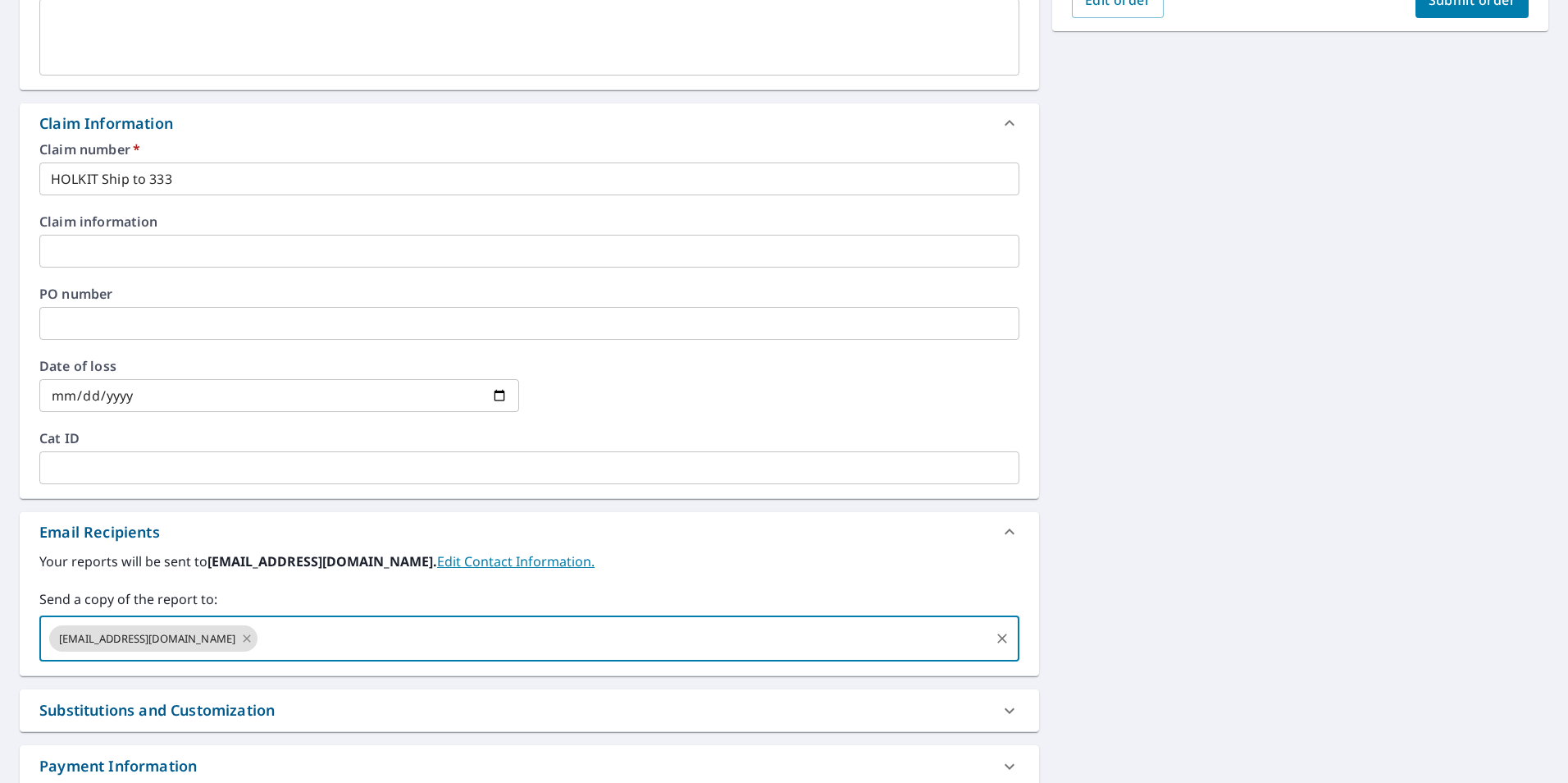
click at [240, 637] on icon at bounding box center [247, 638] width 13 height 18
checkbox input "true"
click at [142, 638] on input "text" at bounding box center [517, 638] width 941 height 31
type input "a"
type input "[EMAIL_ADDRESS][DOMAIN_NAME]"
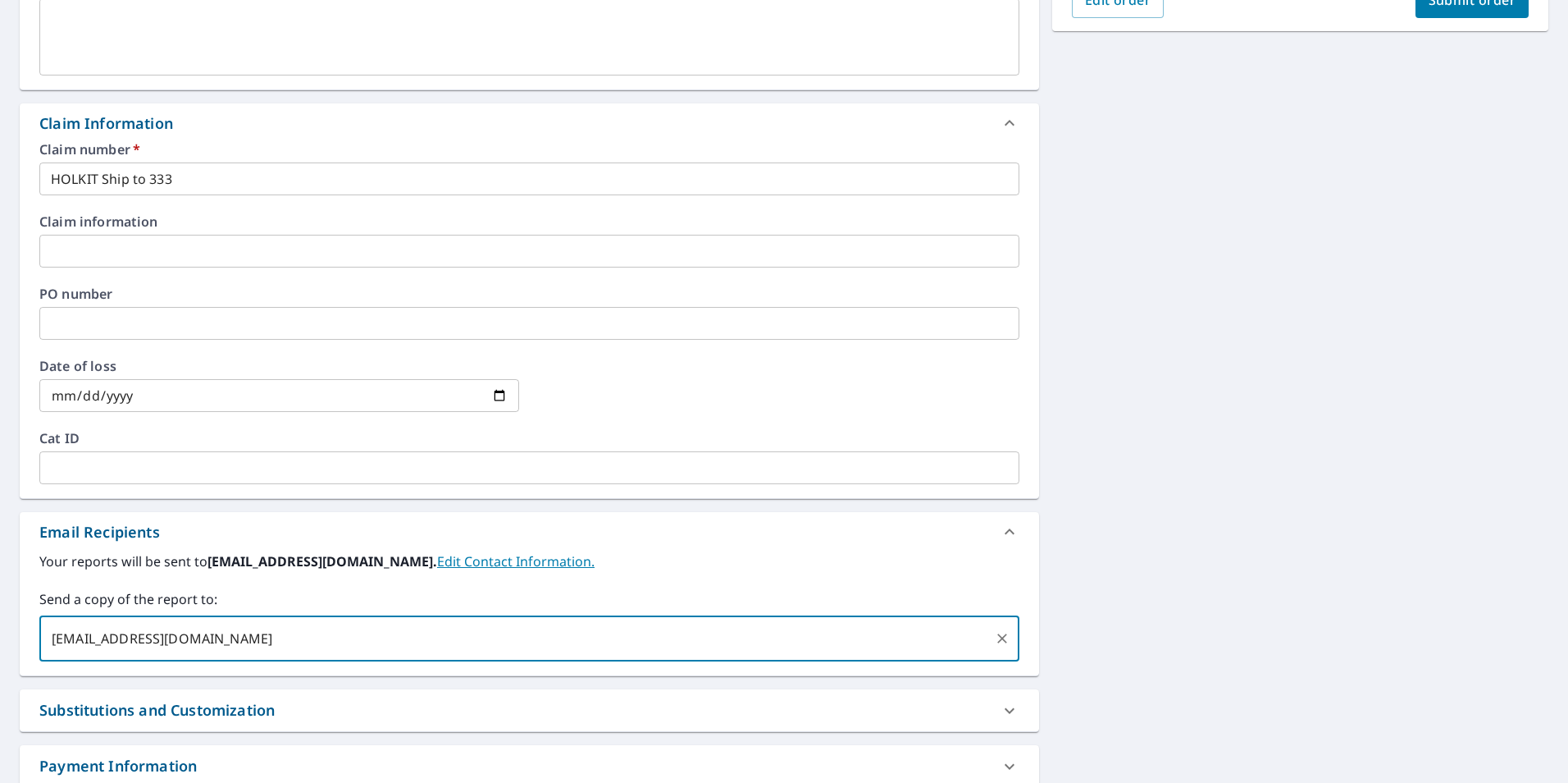
checkbox input "true"
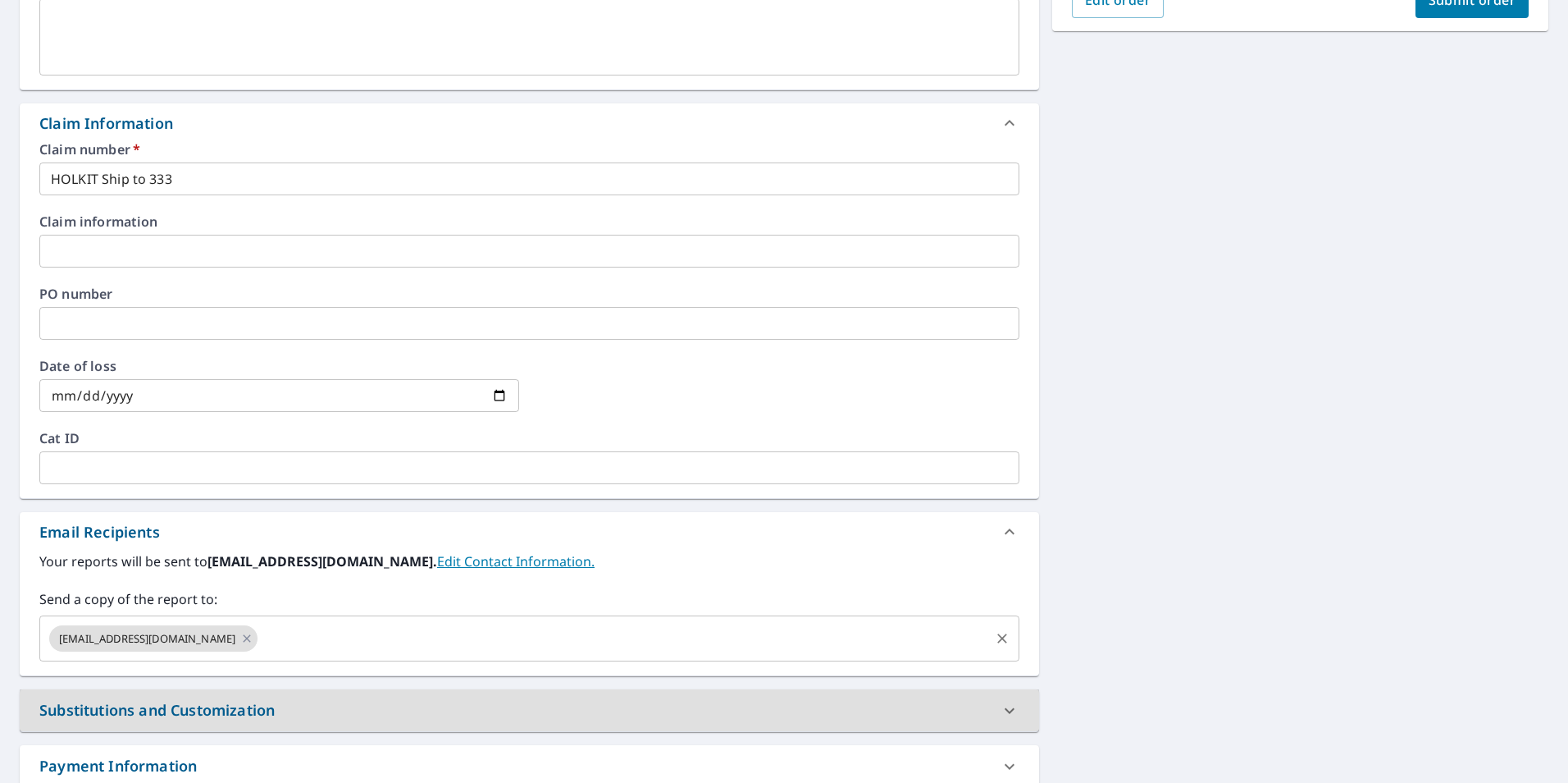
click at [277, 634] on input "text" at bounding box center [623, 638] width 726 height 31
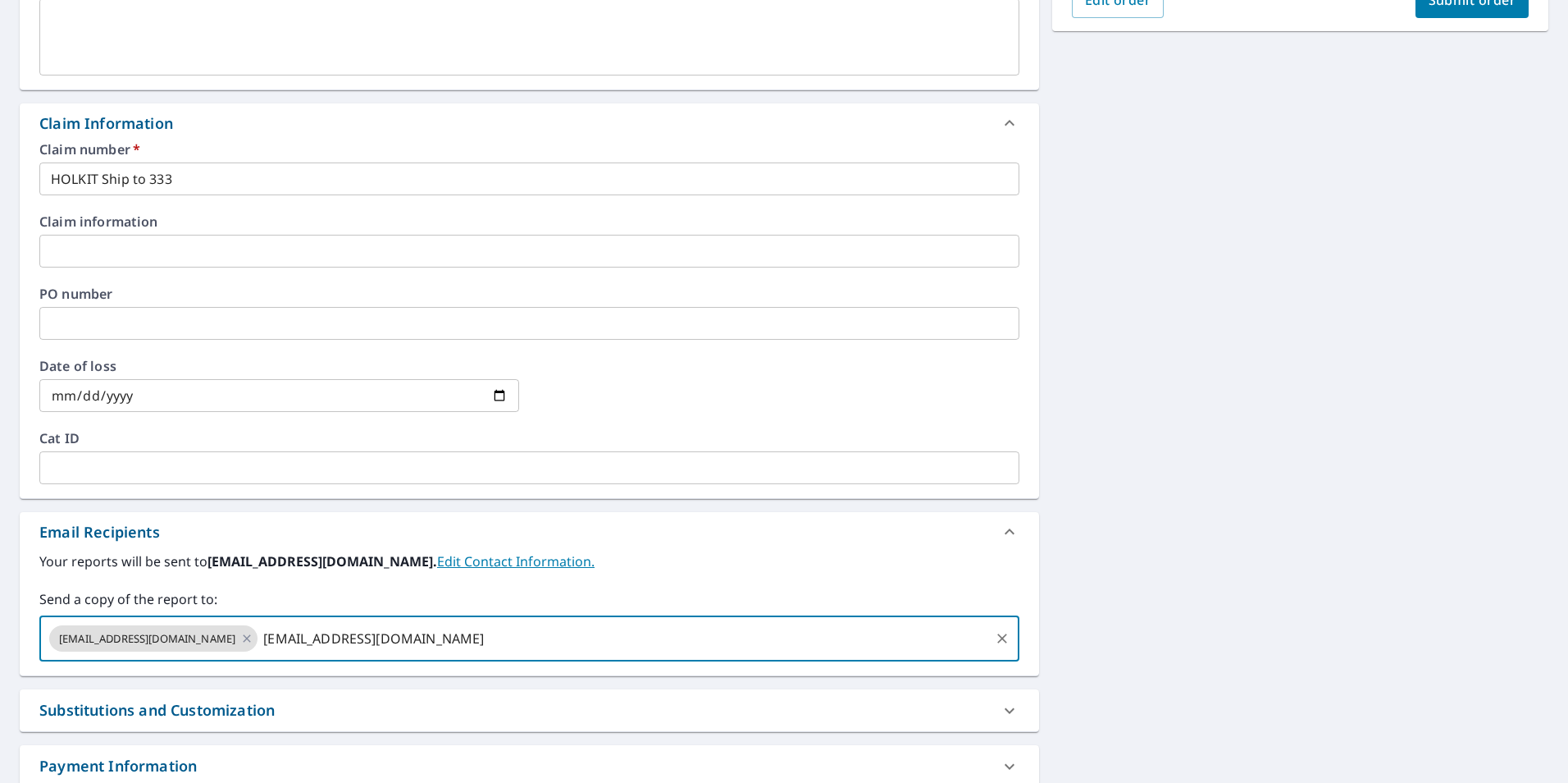
type input "[EMAIL_ADDRESS][DOMAIN_NAME]"
checkbox input "true"
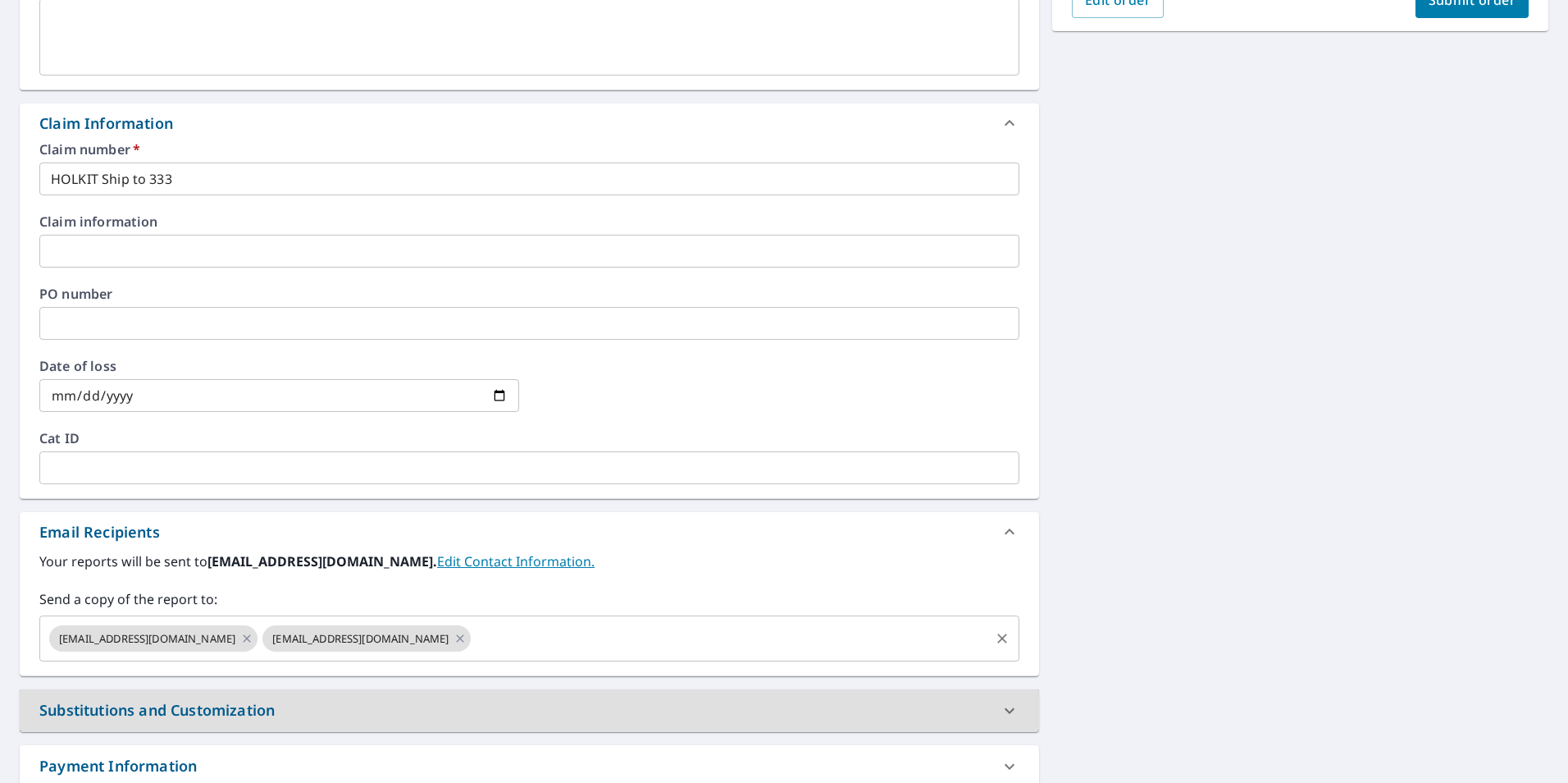
click at [473, 641] on input "text" at bounding box center [729, 638] width 513 height 31
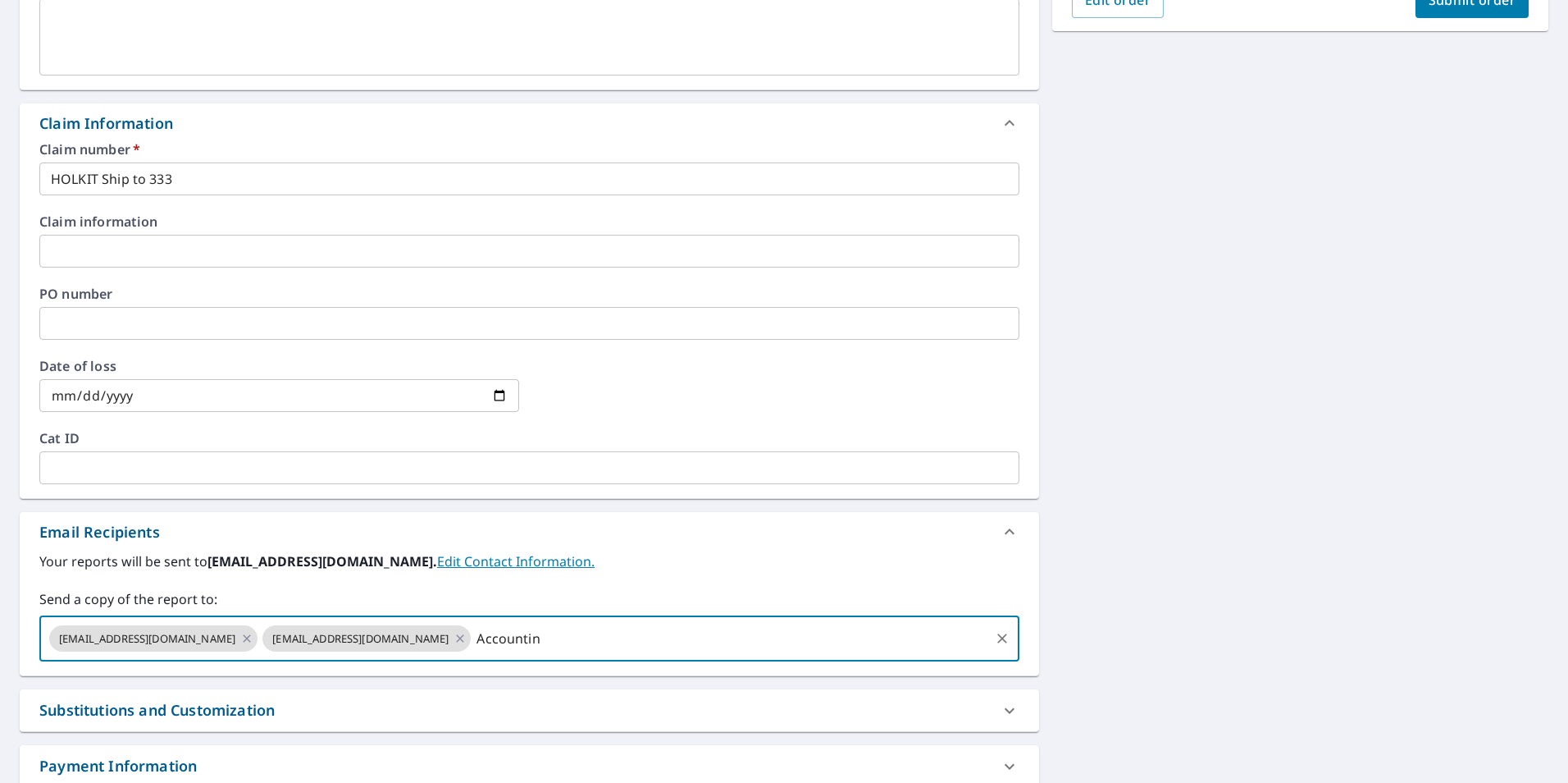
type input "Accounting"
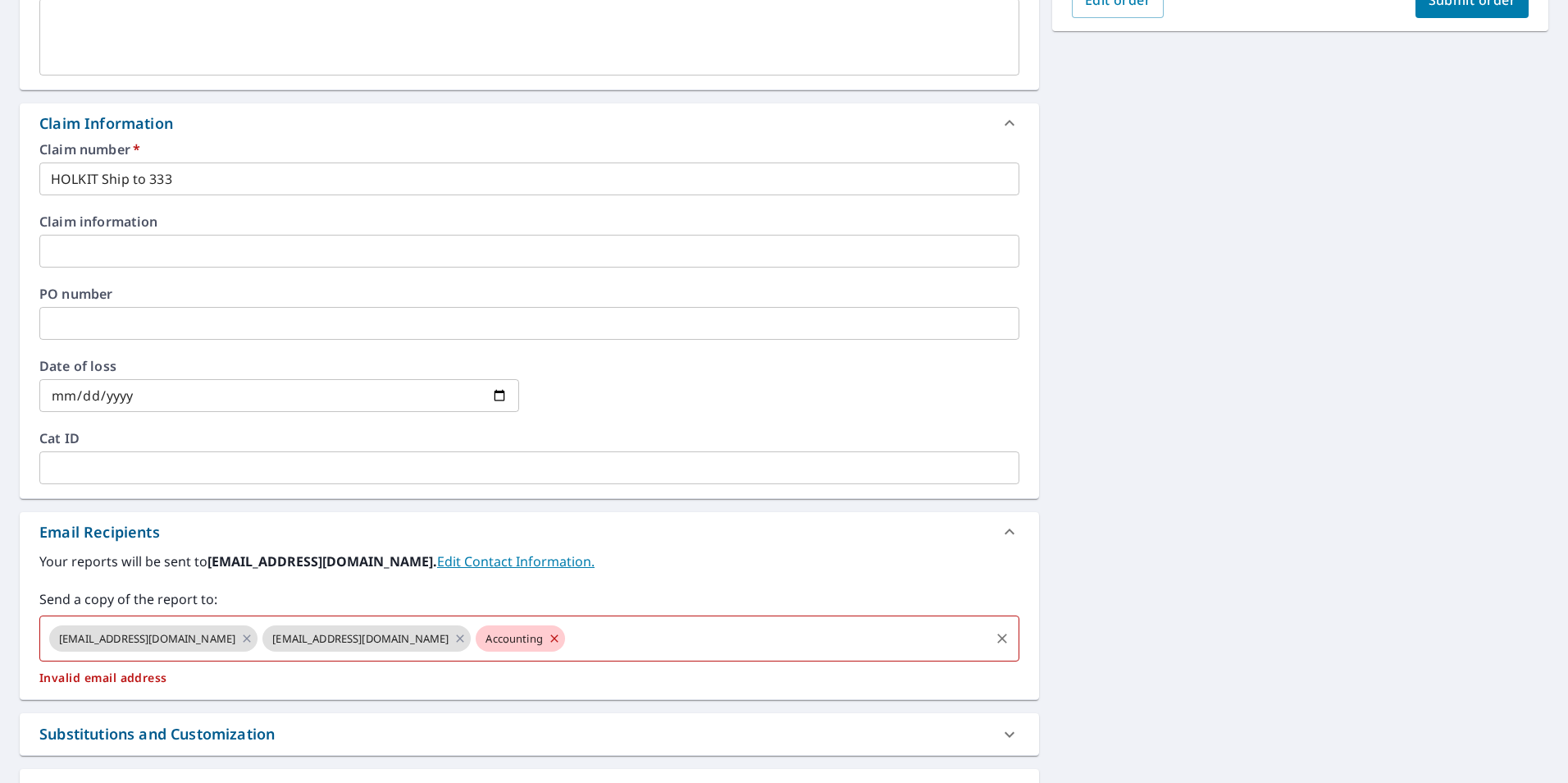
click at [548, 631] on icon at bounding box center [554, 638] width 13 height 18
checkbox input "true"
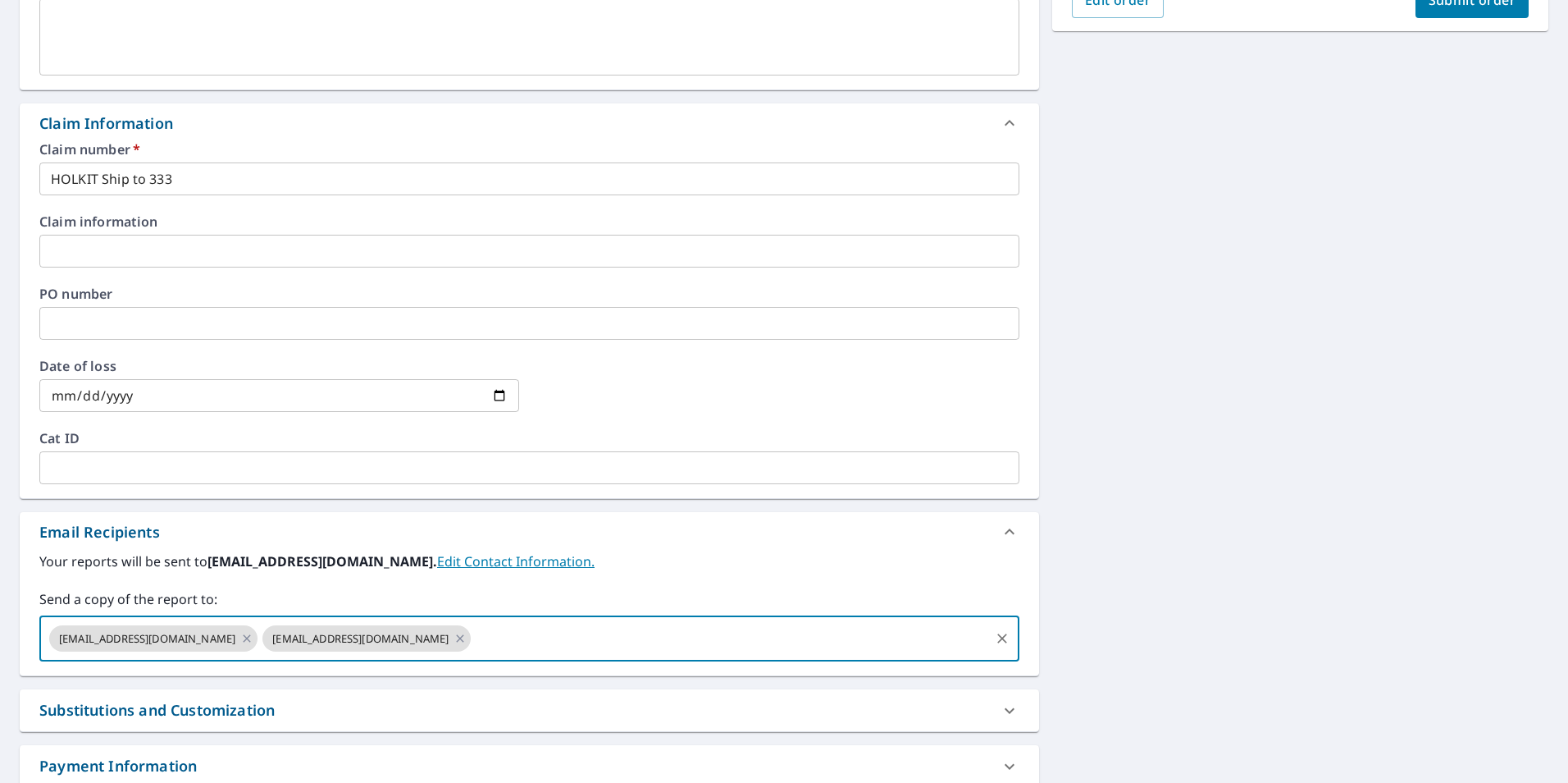
click at [473, 640] on input "text" at bounding box center [729, 638] width 513 height 31
type input "[EMAIL_ADDRESS][DOMAIN_NAME]"
checkbox input "true"
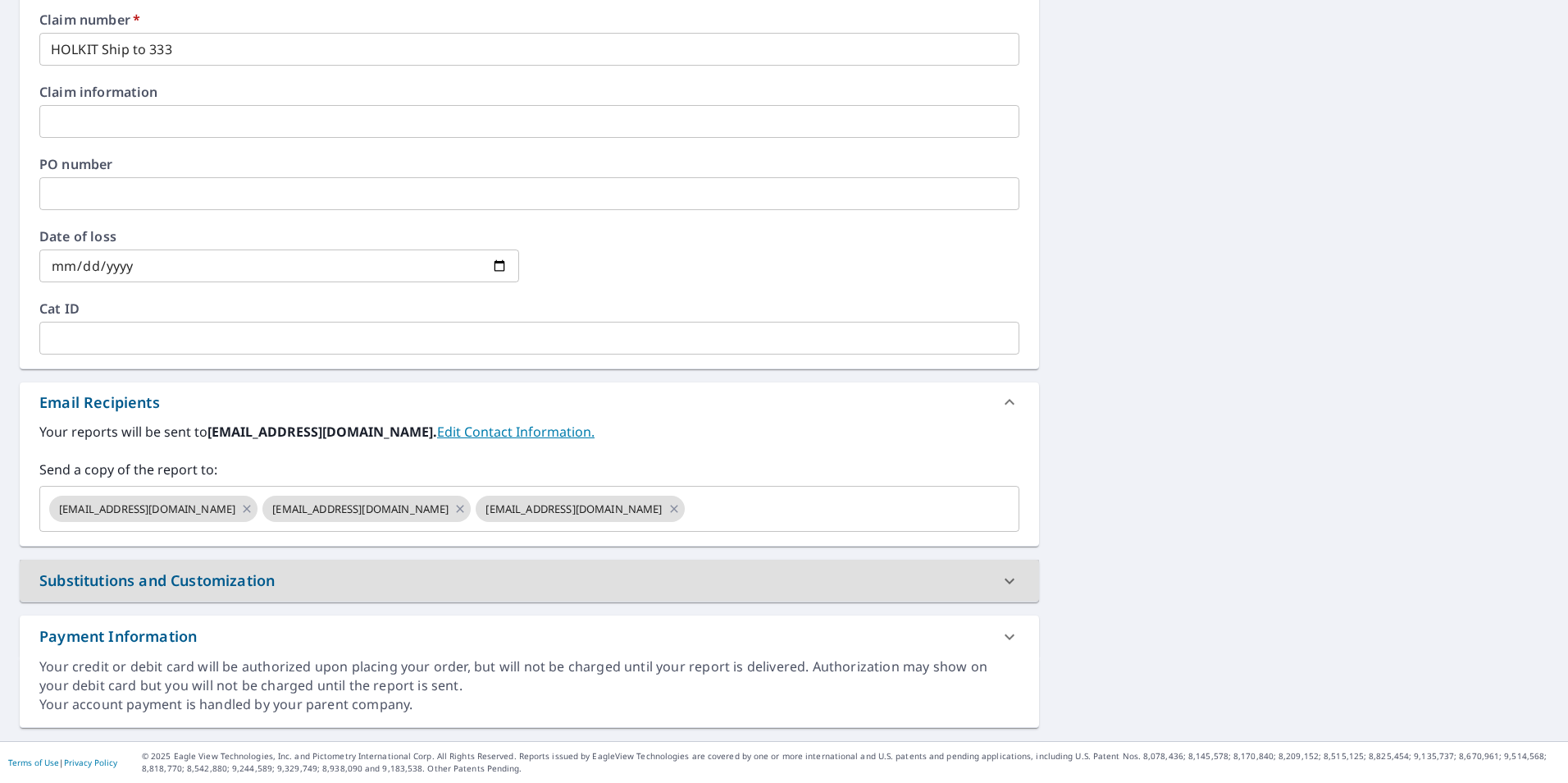
scroll to position [457, 0]
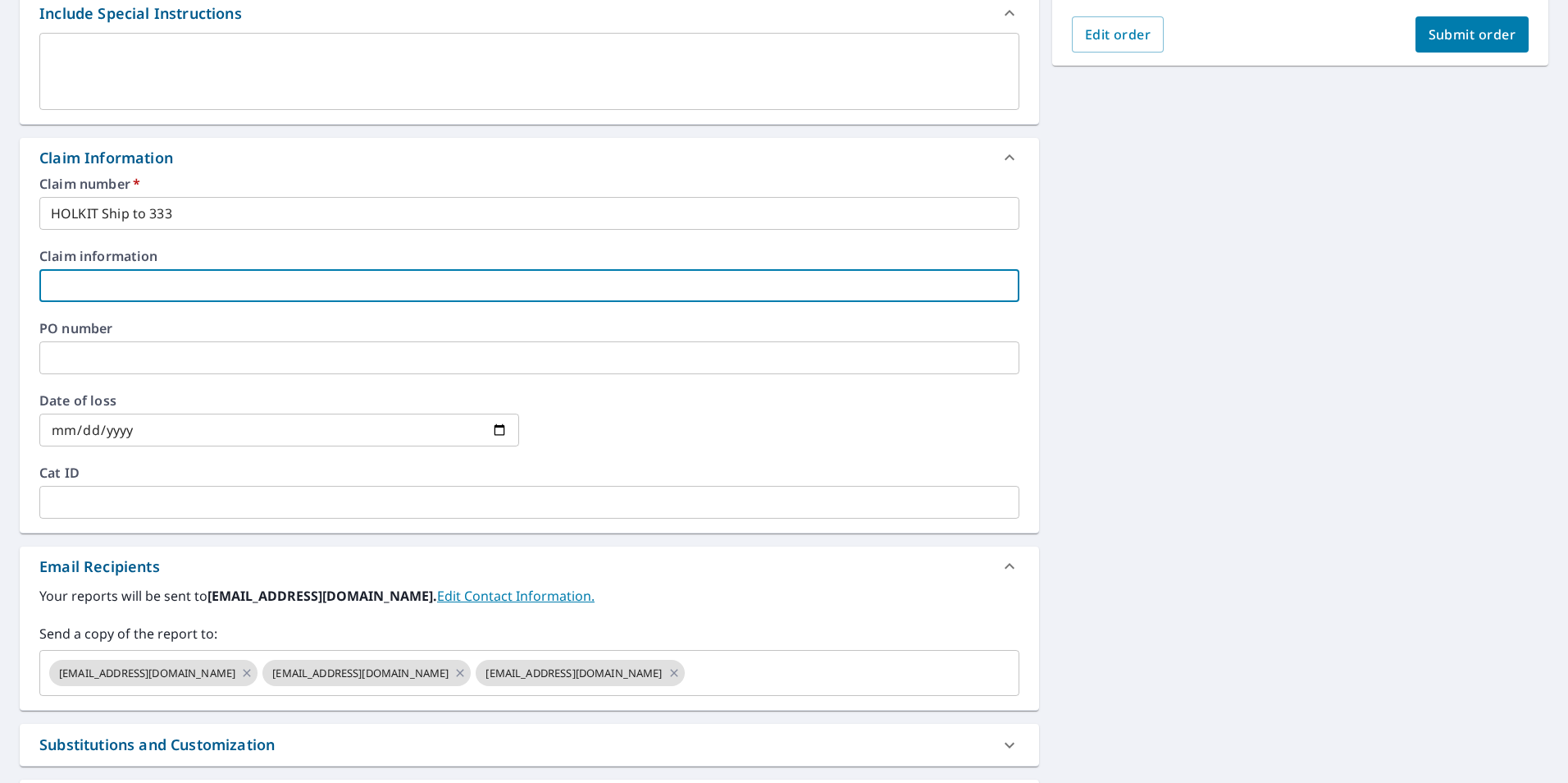
click at [151, 273] on input "text" at bounding box center [529, 285] width 980 height 33
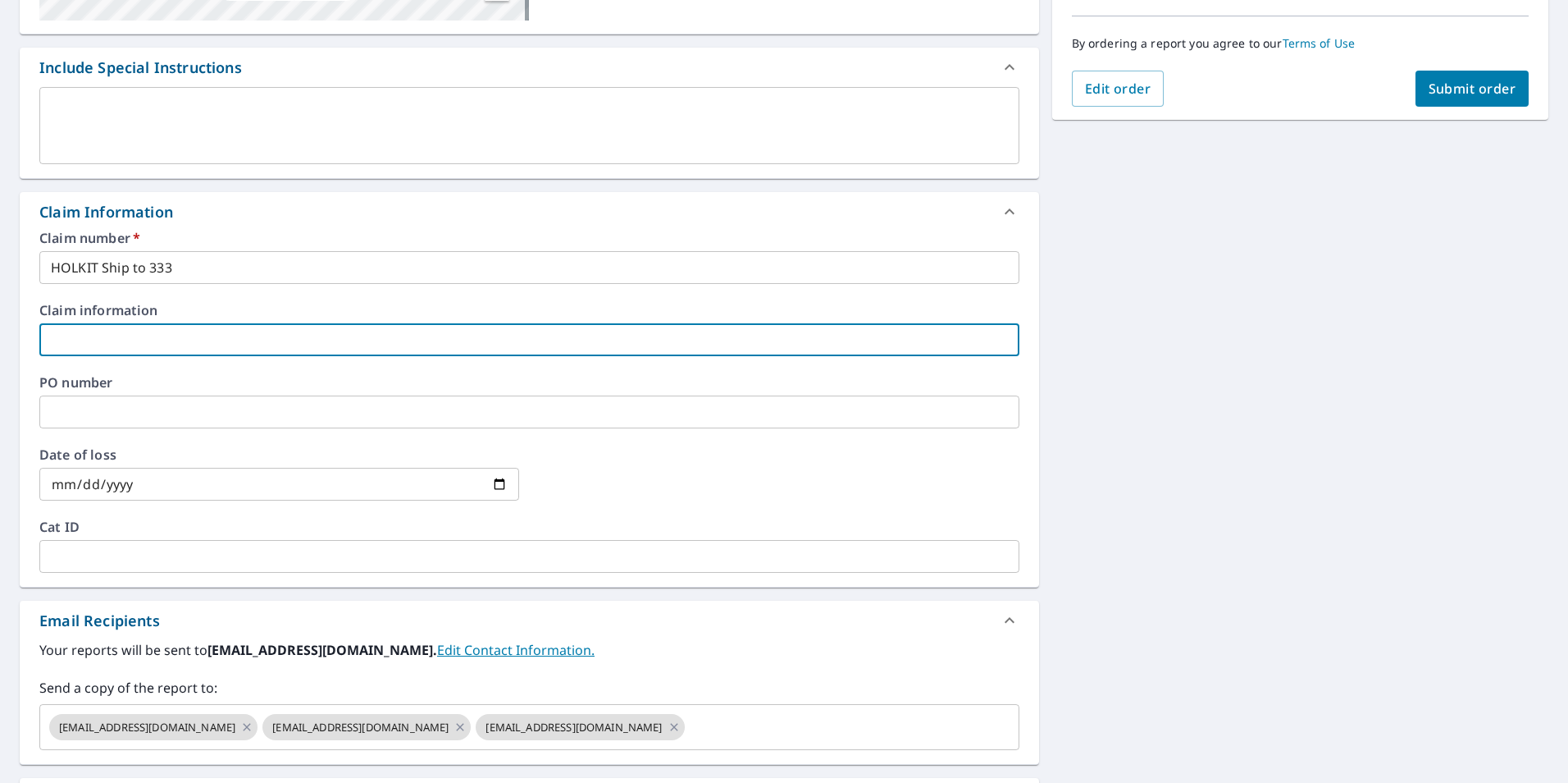
scroll to position [411, 0]
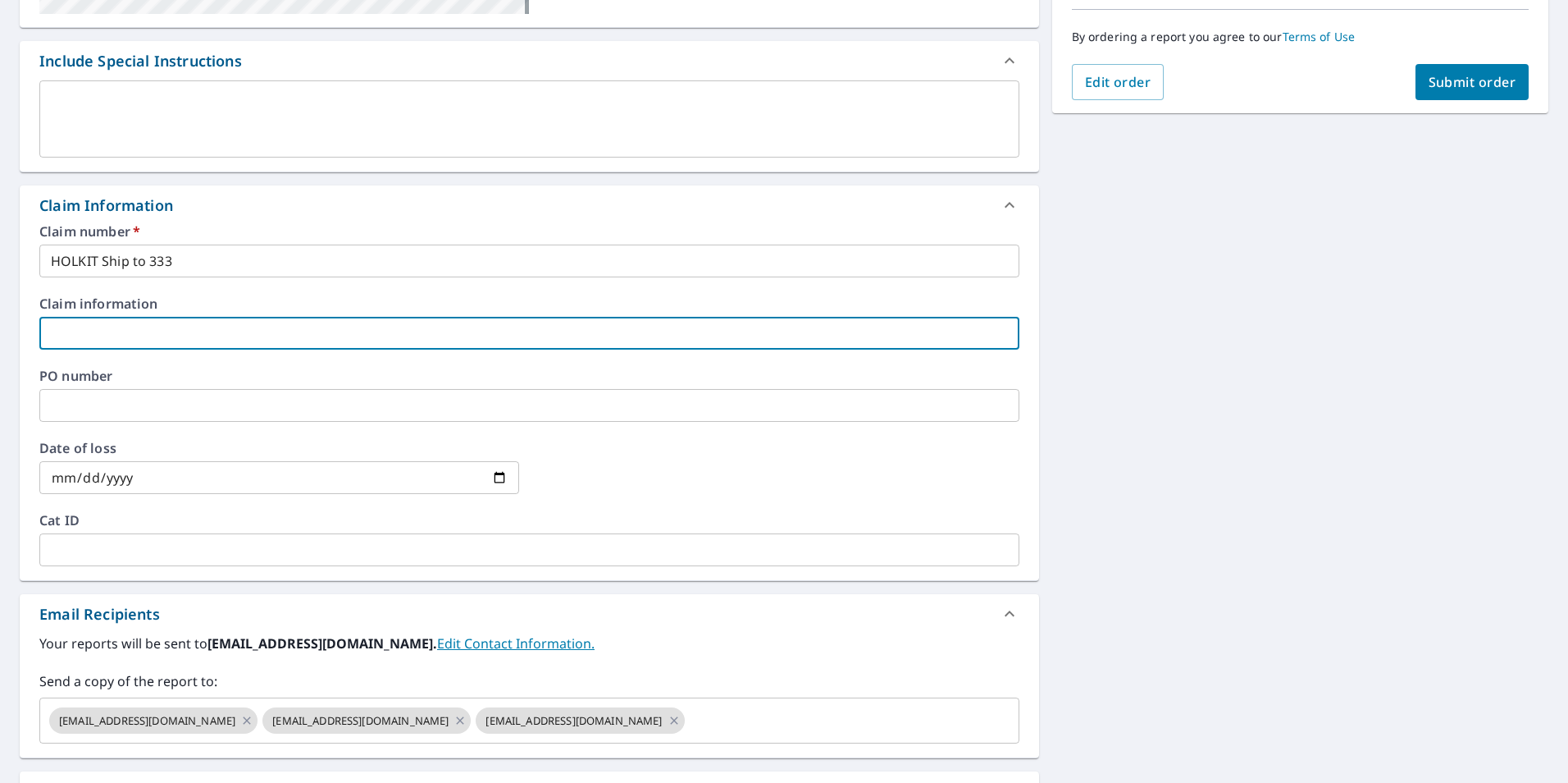
click at [365, 312] on div "Claim information ​" at bounding box center [529, 324] width 980 height 52
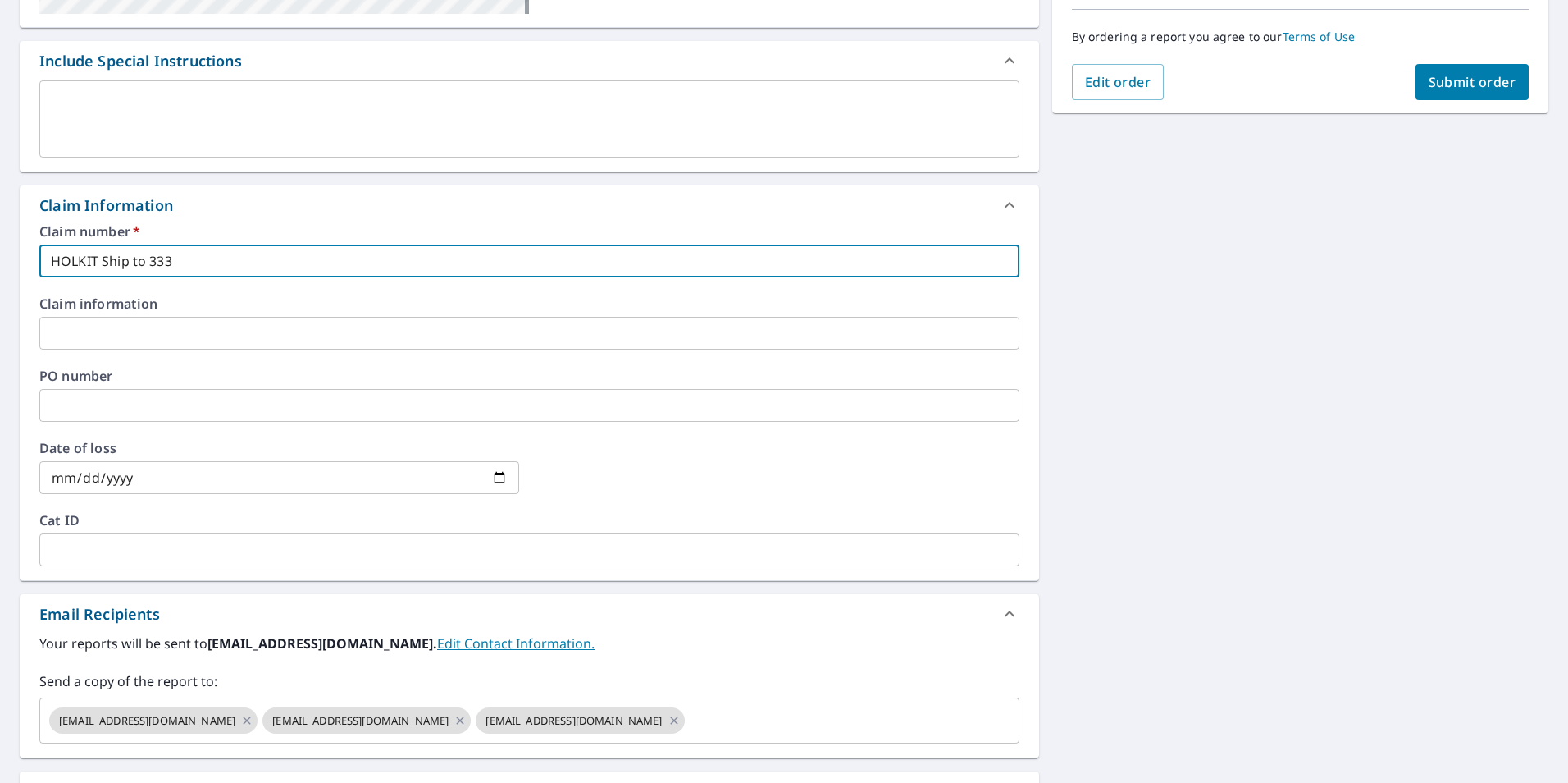
click at [404, 266] on input "HOLKIT Ship to 333" at bounding box center [529, 260] width 980 height 33
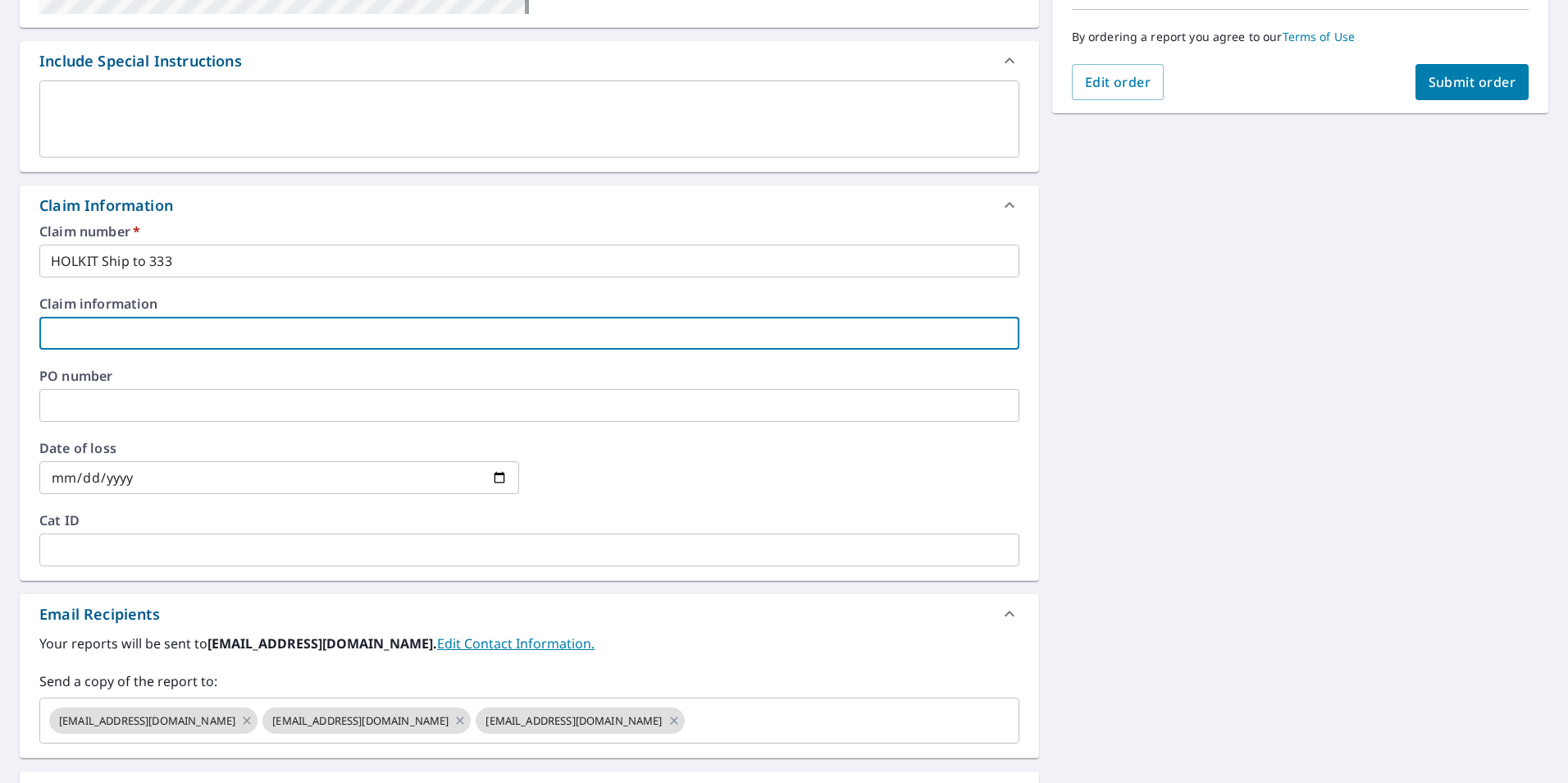
click at [151, 329] on input "text" at bounding box center [529, 333] width 980 height 33
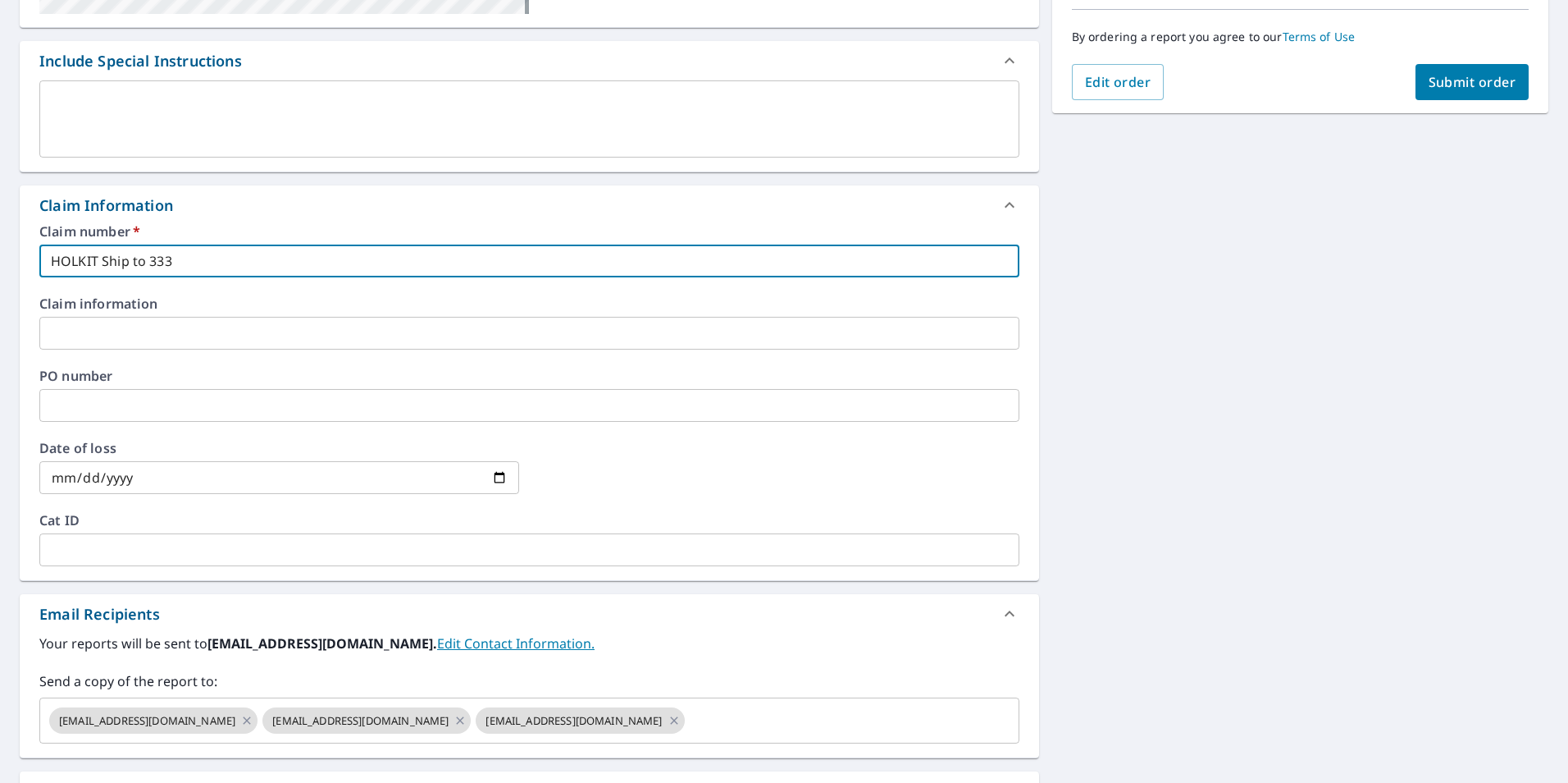
drag, startPoint x: 188, startPoint y: 262, endPoint x: -4, endPoint y: 268, distance: 192.1
click at [0, 268] on html "8T 8T Dashboard Order History Cancel Order 8T Dashboard / Finalize Order Finali…" at bounding box center [784, 391] width 1568 height 783
click at [120, 338] on input "text" at bounding box center [529, 333] width 980 height 33
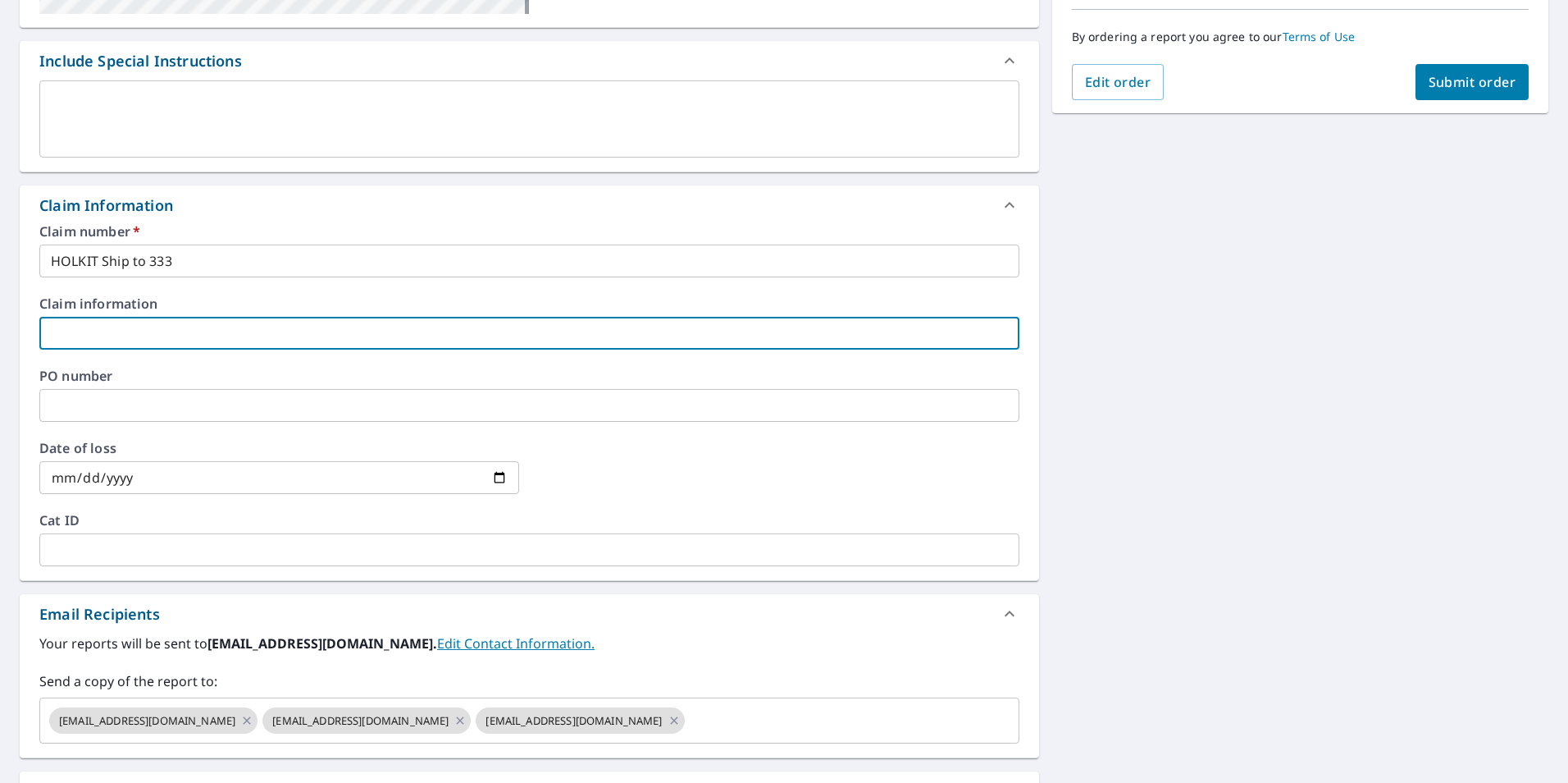
paste input "HOLKIT Ship to 333"
type input "HOLKIT Ship to 333"
checkbox input "true"
type input "HOLKIT Ship to 333"
click at [121, 406] on input "text" at bounding box center [529, 405] width 980 height 33
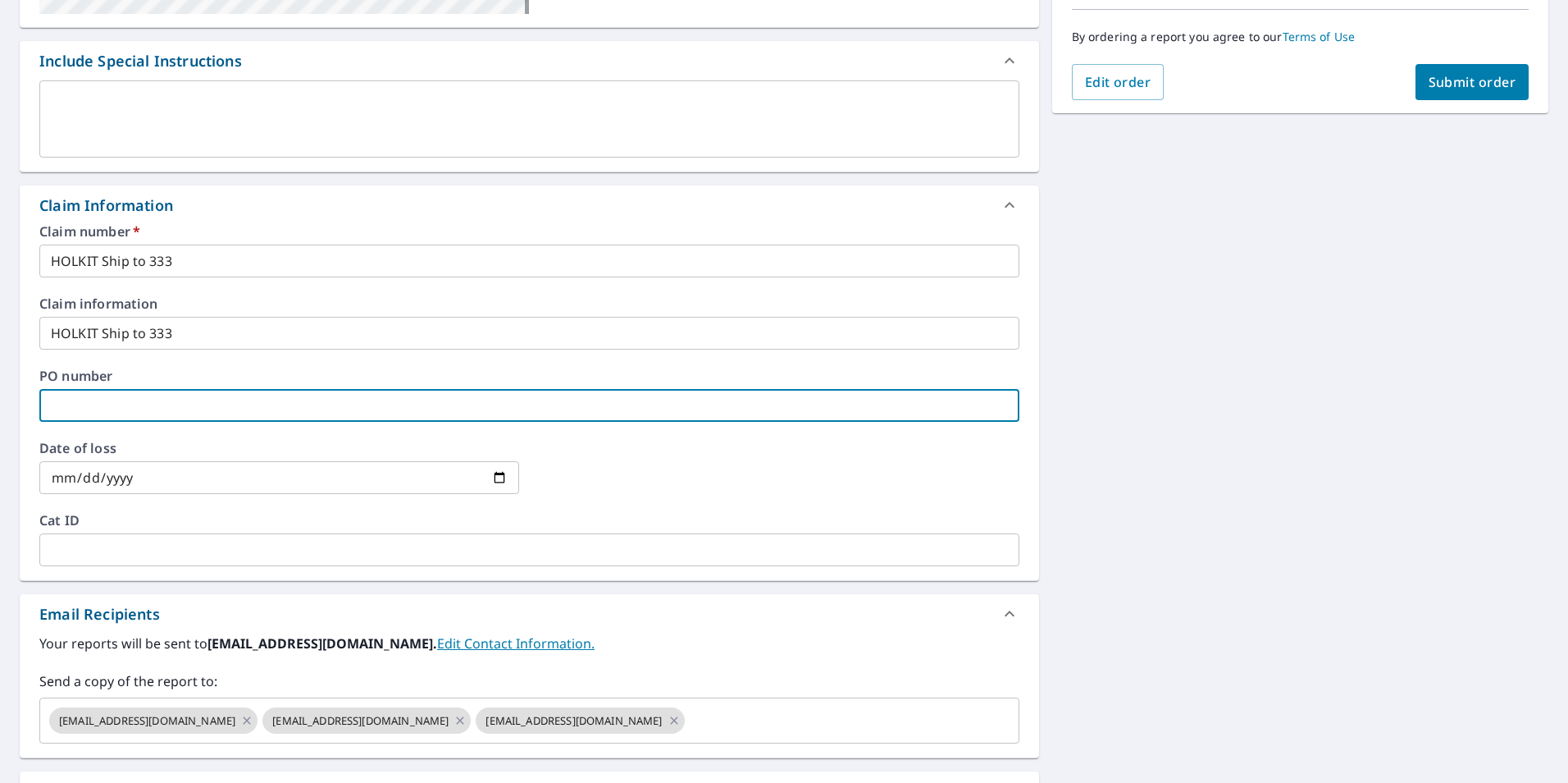
paste input "HOLKIT Ship to 333"
type input "HOLKIT Ship to 333"
checkbox input "true"
type input "HOLKIT Ship to 333"
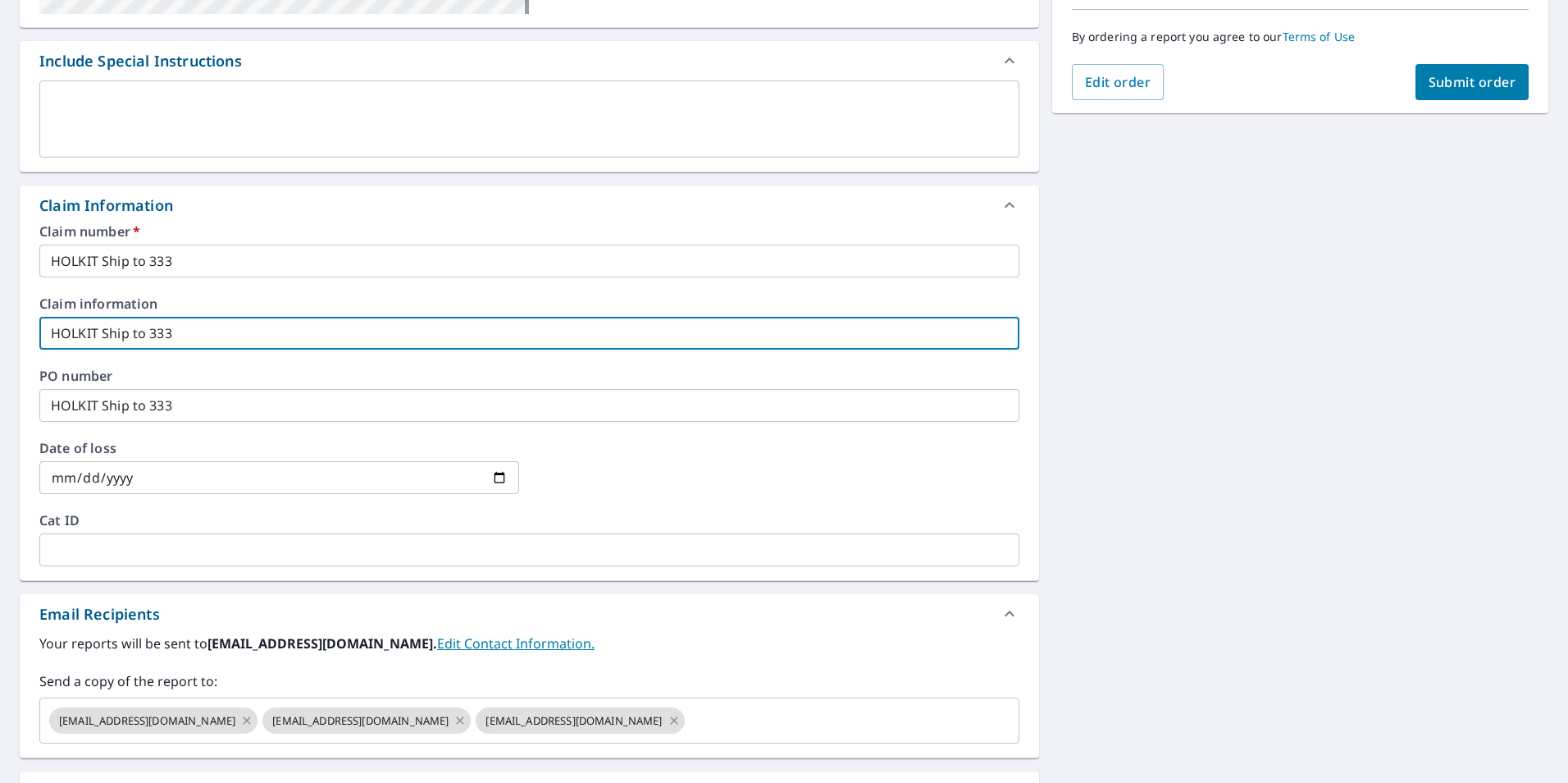
drag, startPoint x: 198, startPoint y: 337, endPoint x: -4, endPoint y: 351, distance: 202.5
click at [0, 351] on html "8T 8T Dashboard Order History Cancel Order 8T Dashboard / Finalize Order Finali…" at bounding box center [784, 391] width 1568 height 783
checkbox input "true"
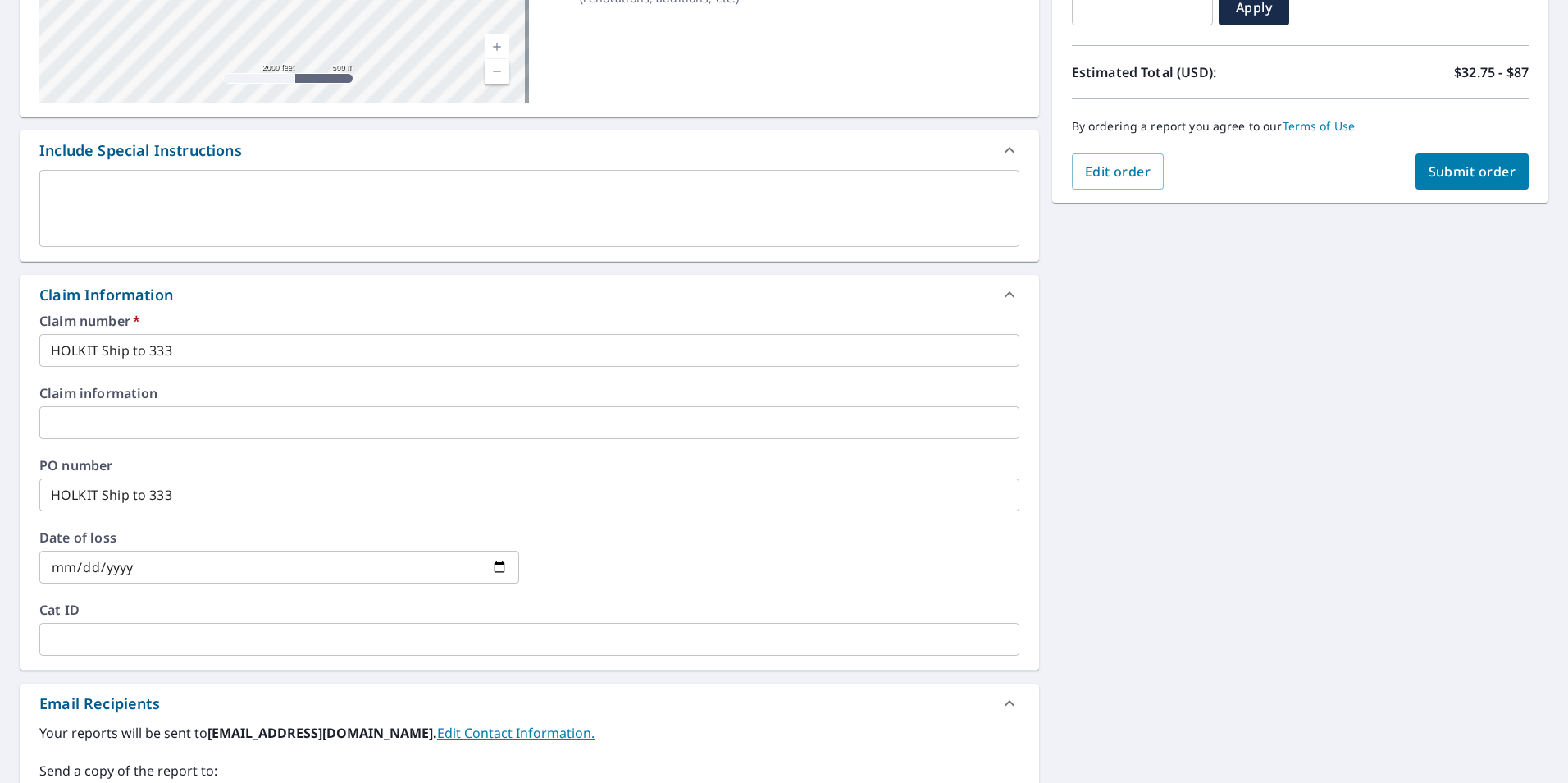
scroll to position [48, 0]
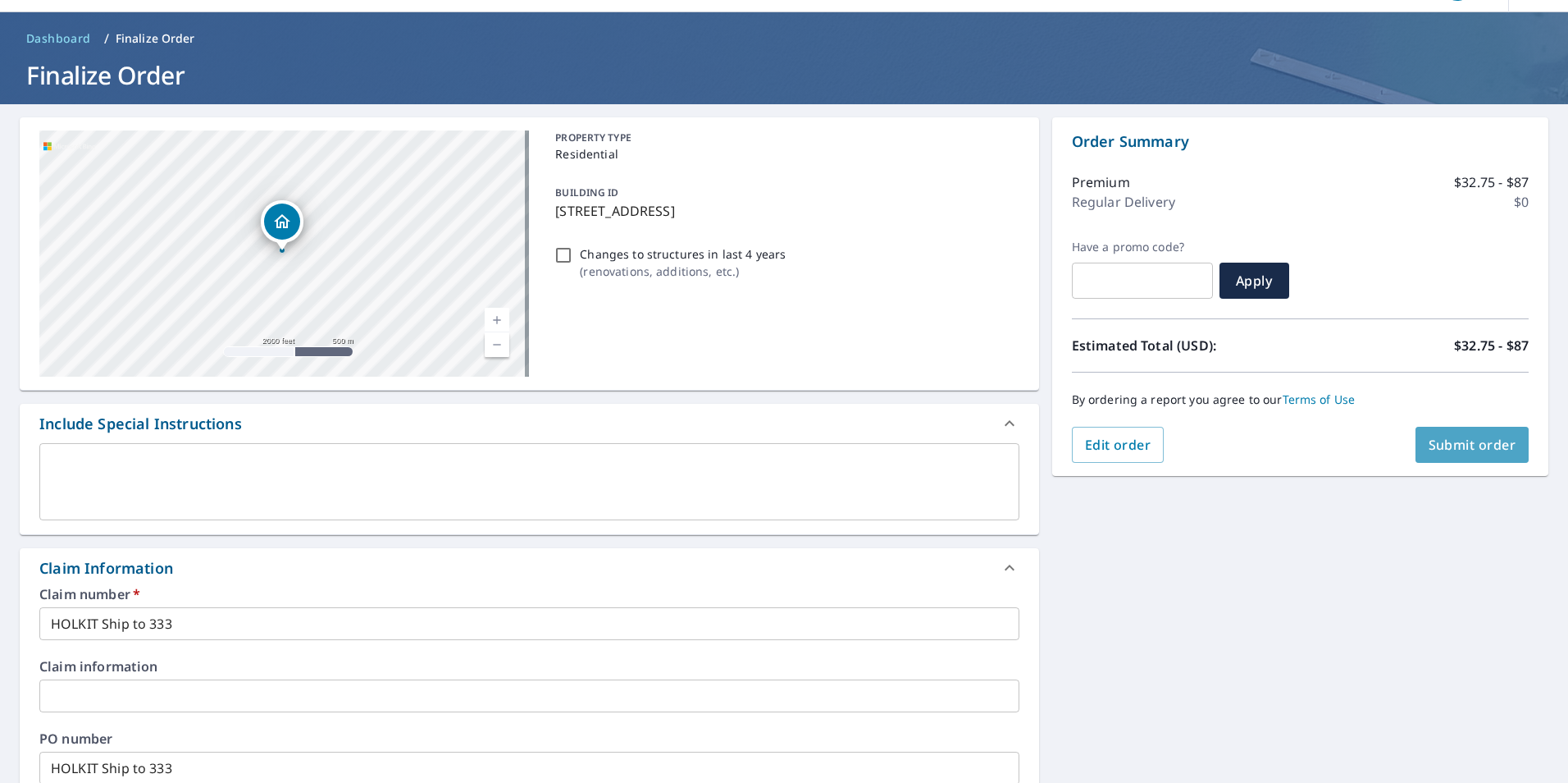
click at [1464, 442] on span "Submit order" at bounding box center [1473, 444] width 88 height 18
checkbox input "true"
